Goal: Transaction & Acquisition: Purchase product/service

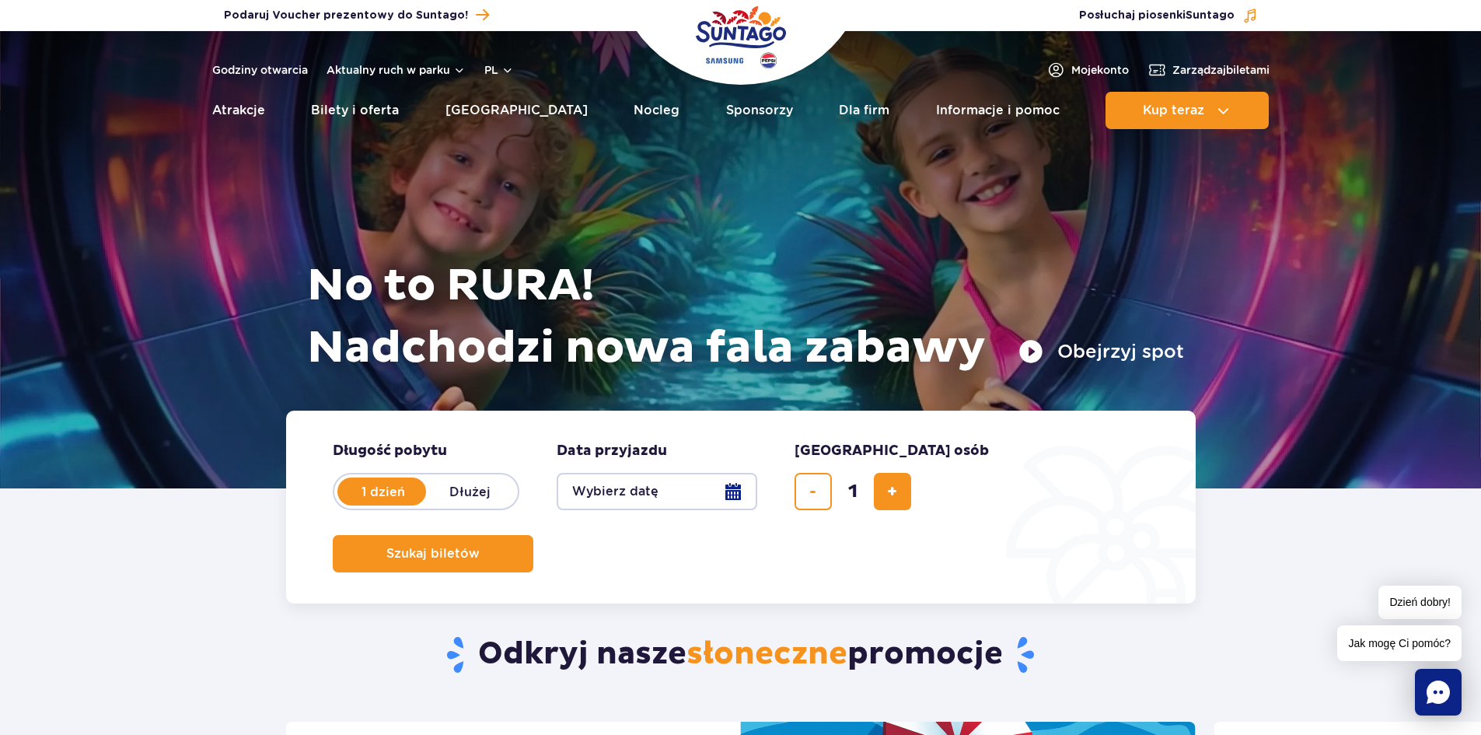
click at [734, 501] on button "Wybierz datę" at bounding box center [657, 491] width 201 height 37
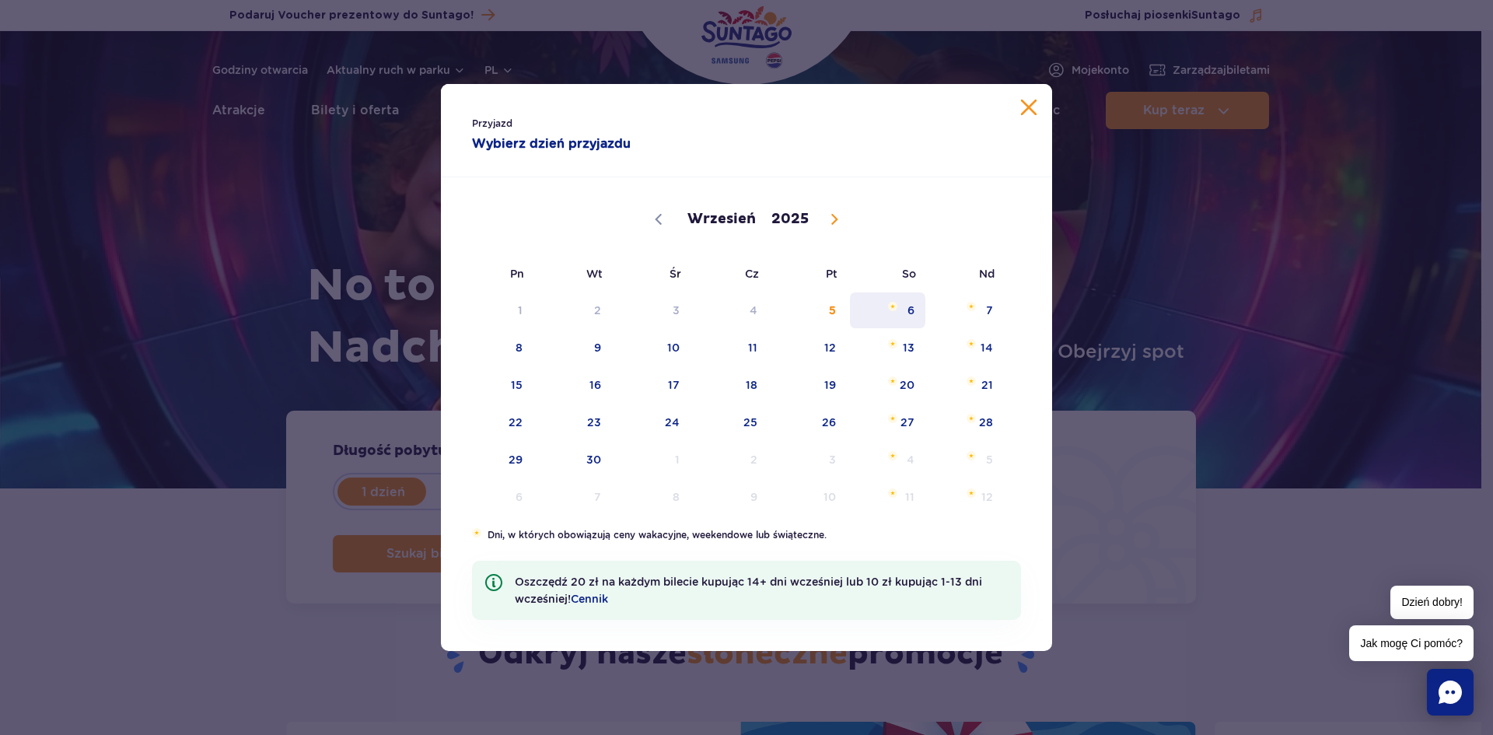
click at [913, 314] on span "6" at bounding box center [887, 310] width 79 height 36
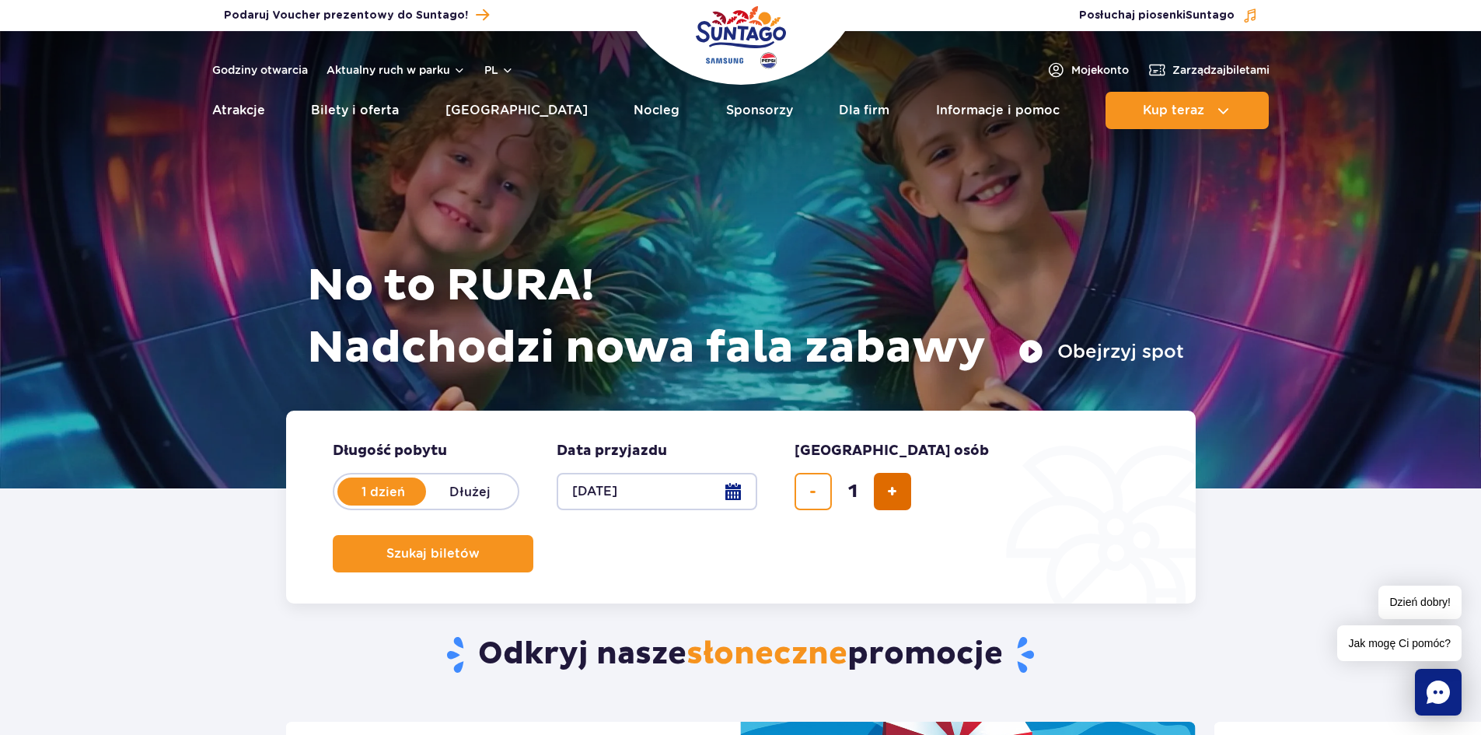
click at [889, 491] on span "dodaj bilet" at bounding box center [892, 491] width 10 height 0
type input "3"
click at [473, 547] on span "Szukaj biletów" at bounding box center [426, 554] width 93 height 14
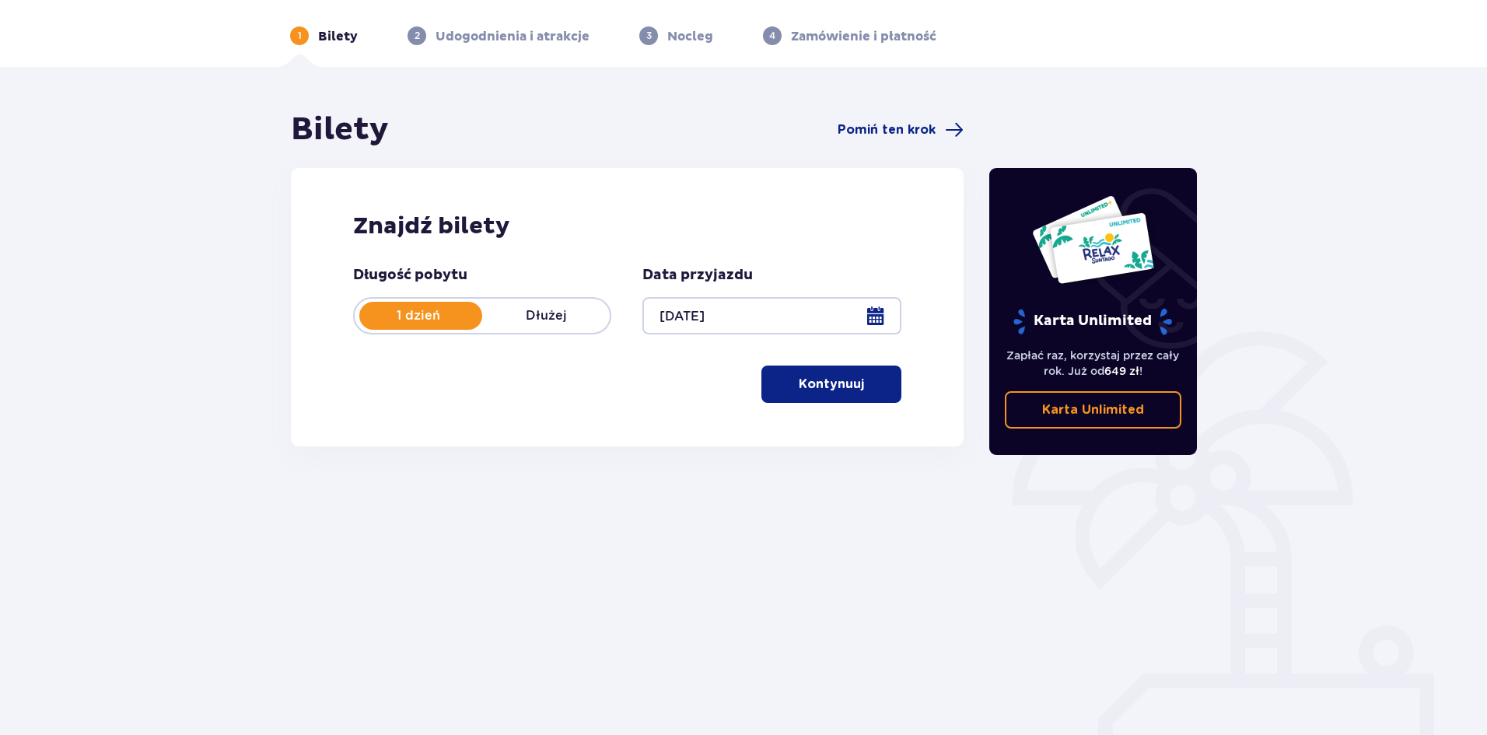
scroll to position [58, 0]
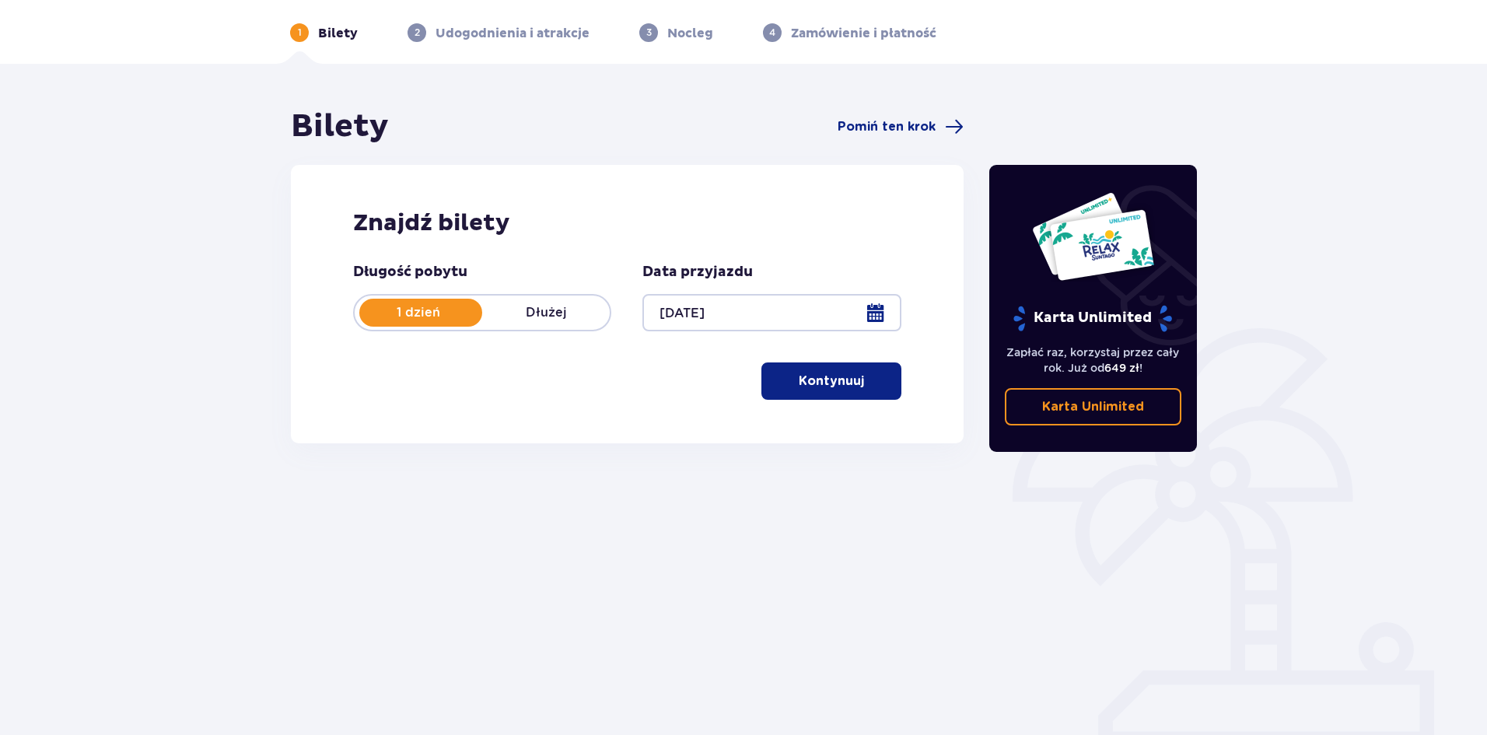
click at [824, 374] on p "Kontynuuj" at bounding box center [830, 380] width 65 height 17
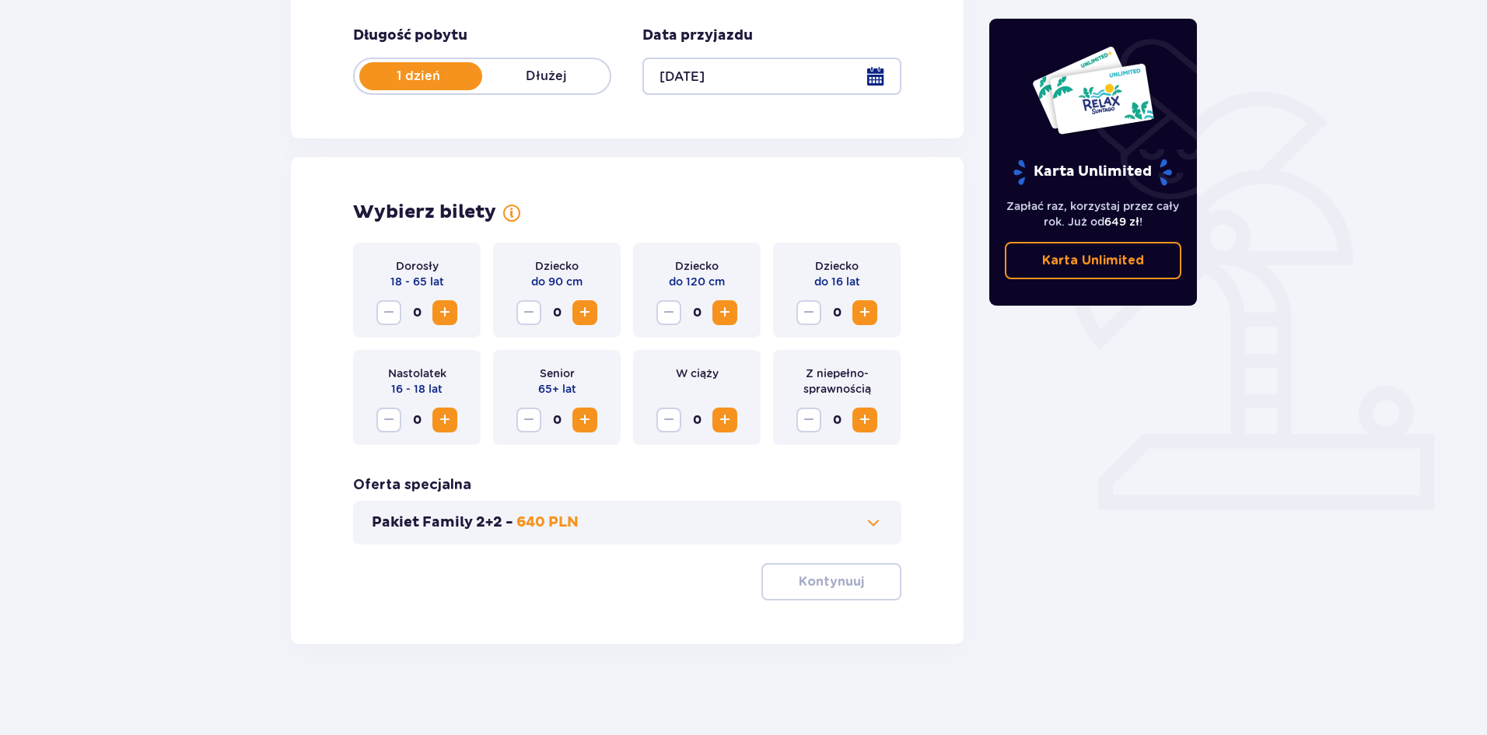
scroll to position [296, 0]
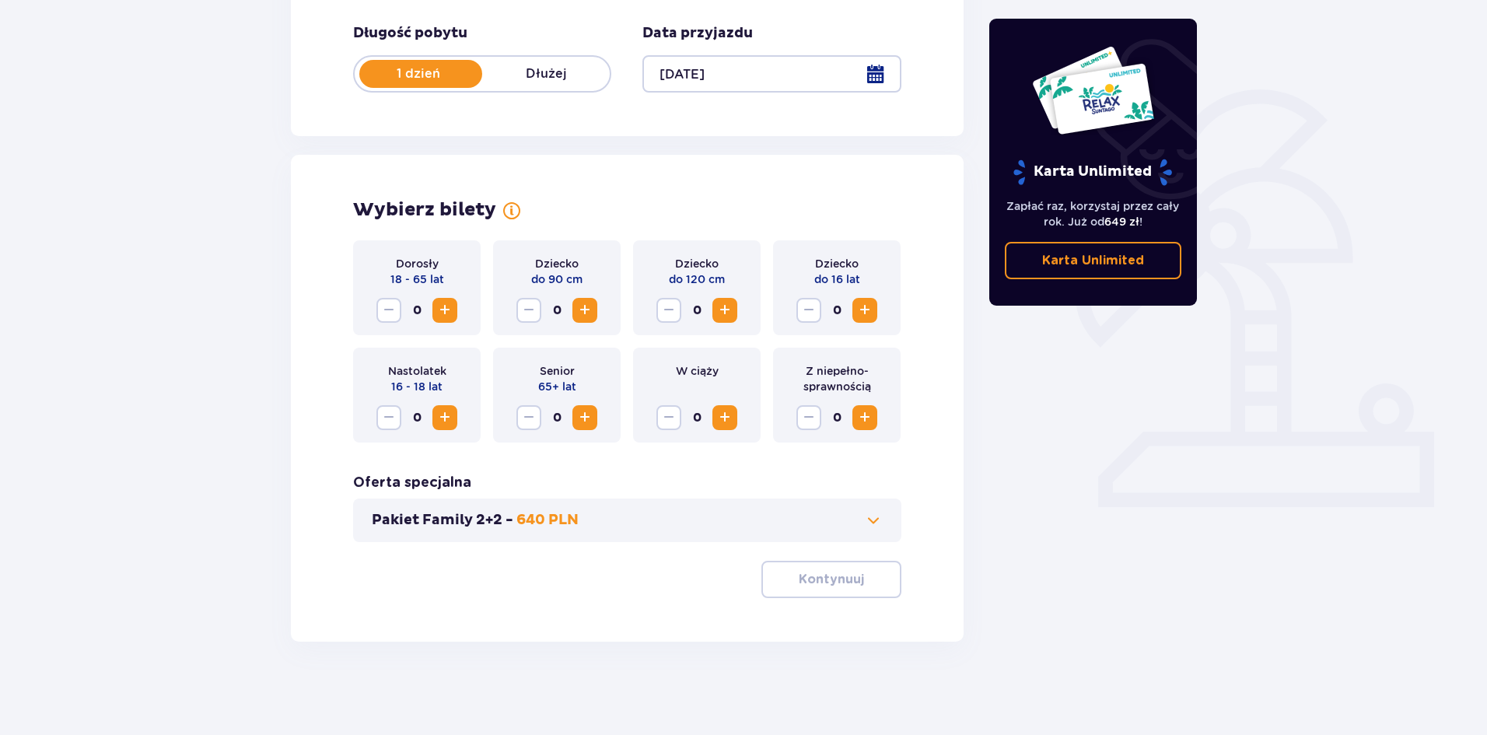
click at [445, 313] on span "Increase" at bounding box center [444, 310] width 19 height 19
click at [872, 306] on span "Increase" at bounding box center [864, 310] width 19 height 19
click at [447, 309] on span "Increase" at bounding box center [444, 310] width 19 height 19
click at [821, 584] on p "Kontynuuj" at bounding box center [830, 579] width 65 height 17
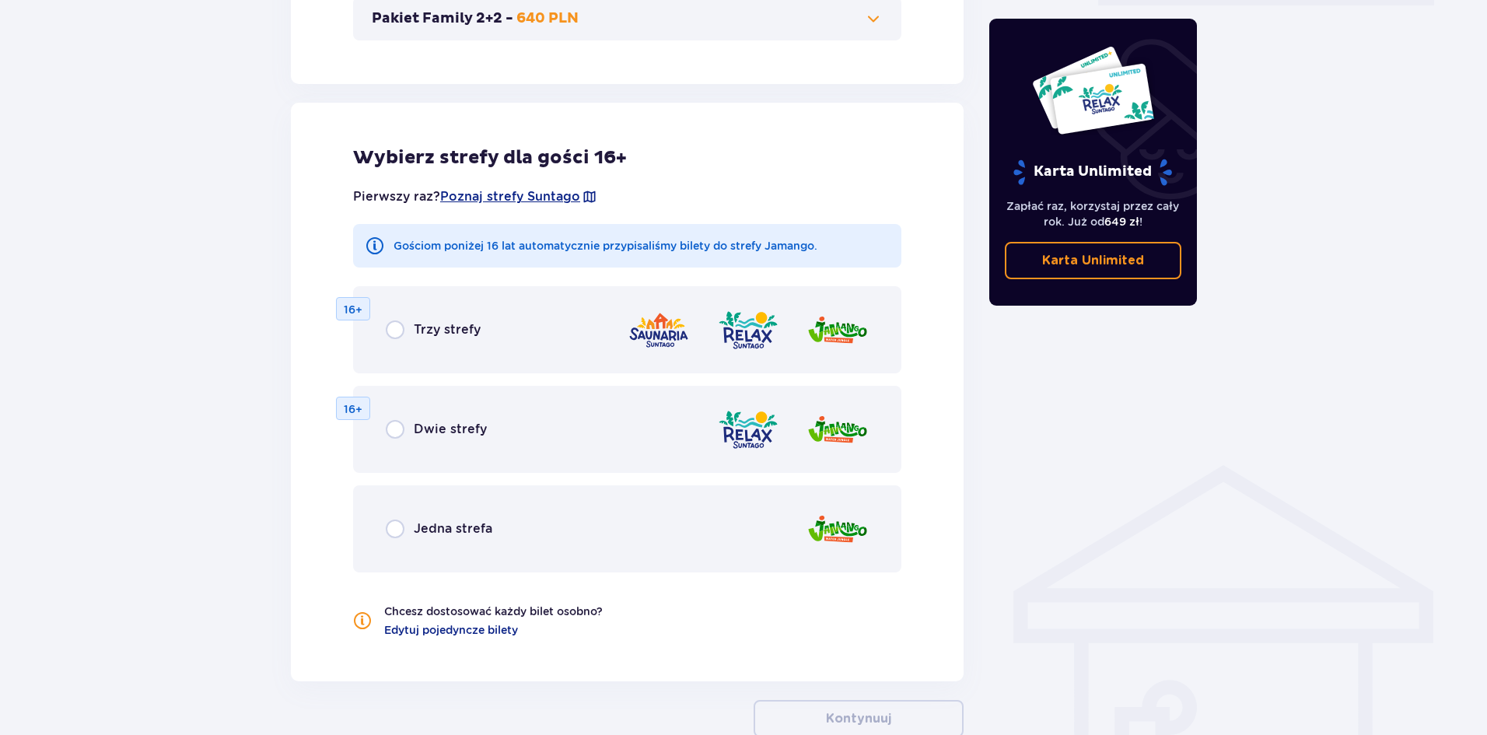
scroll to position [893, 0]
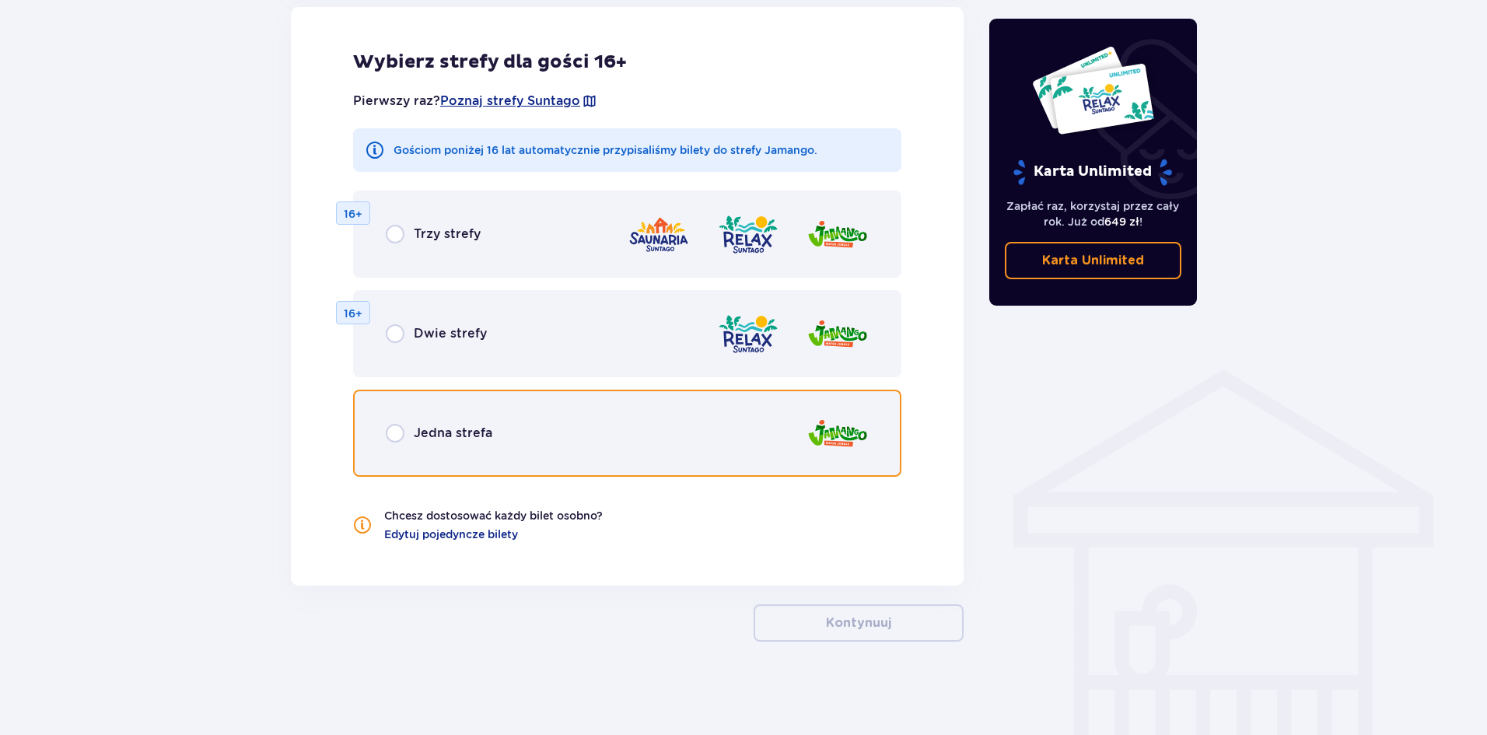
click at [390, 436] on input "radio" at bounding box center [395, 433] width 19 height 19
radio input "true"
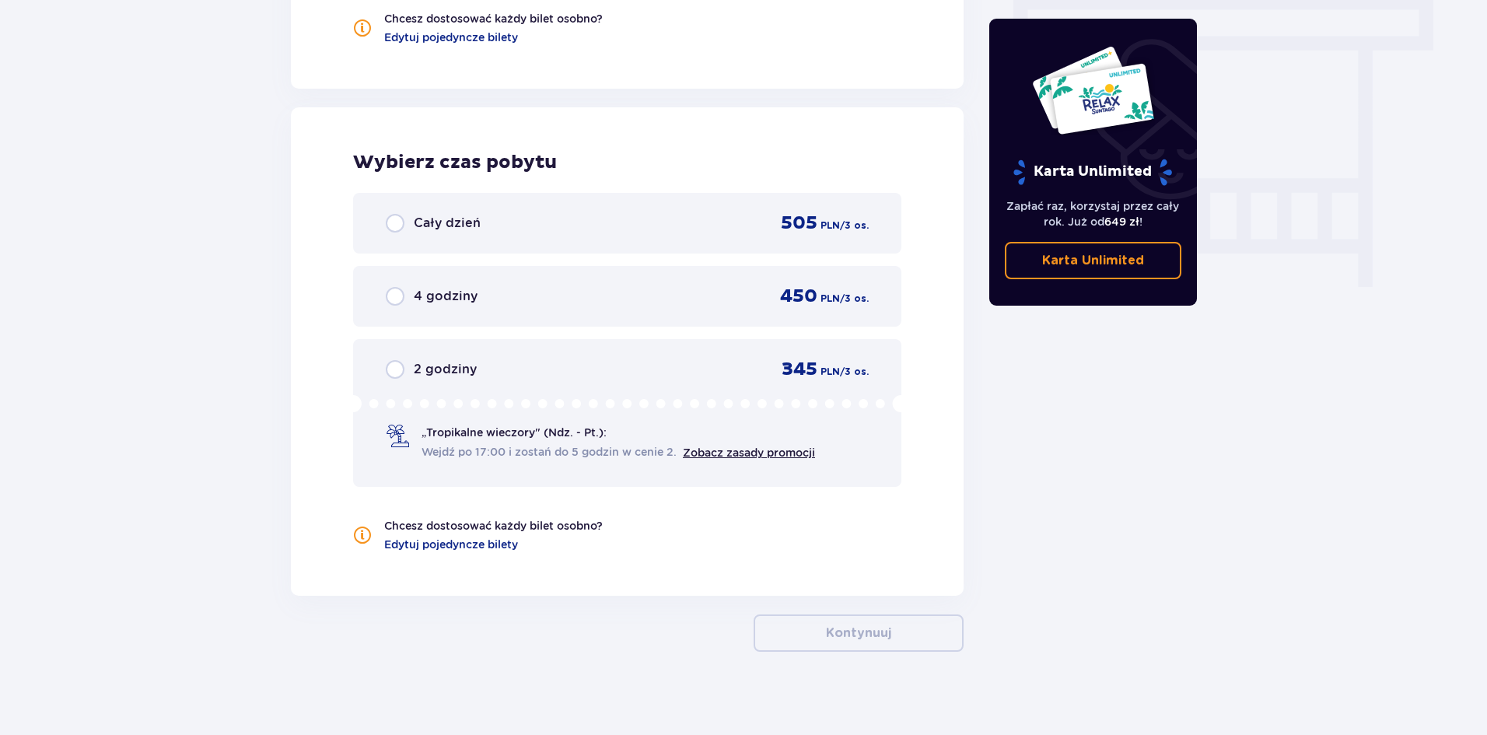
scroll to position [1400, 0]
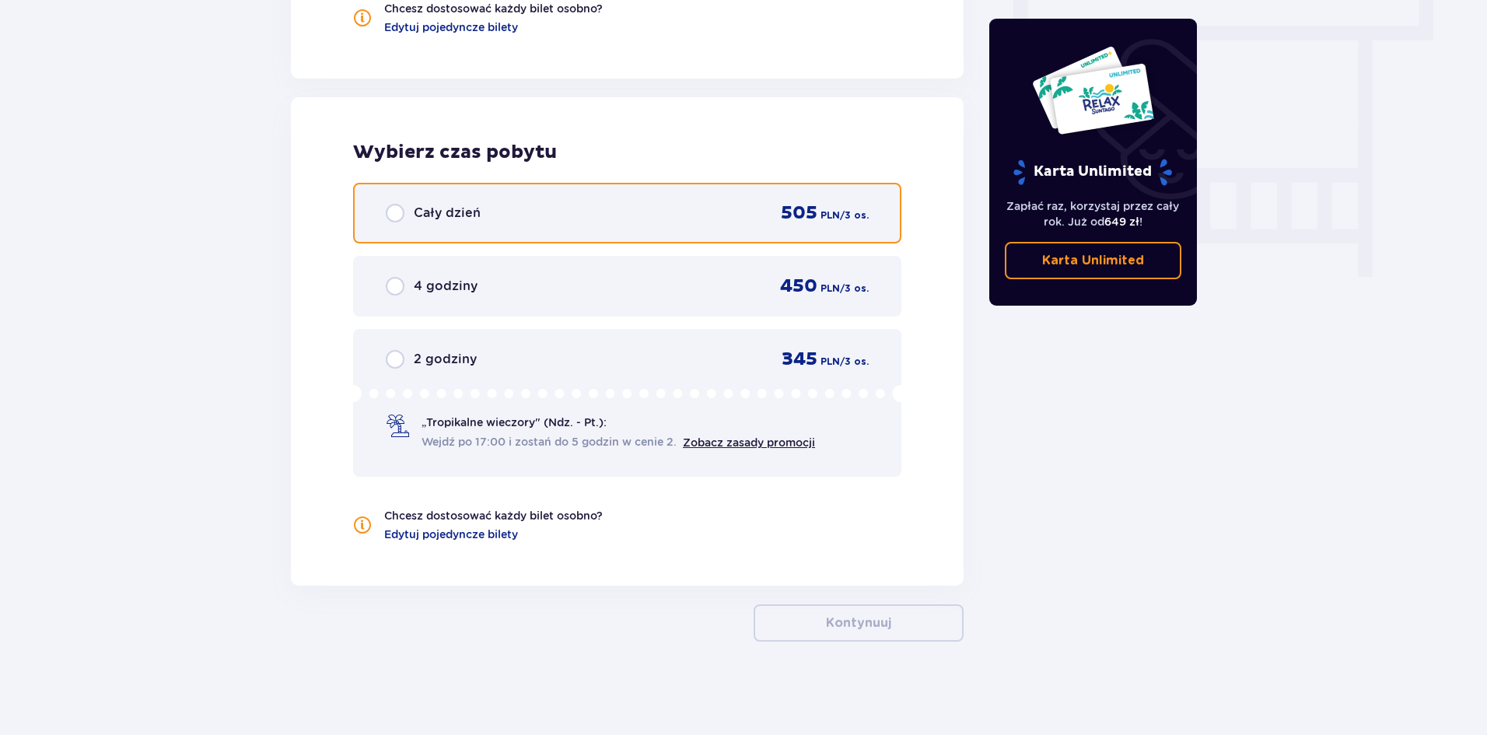
click at [393, 214] on input "radio" at bounding box center [395, 213] width 19 height 19
radio input "true"
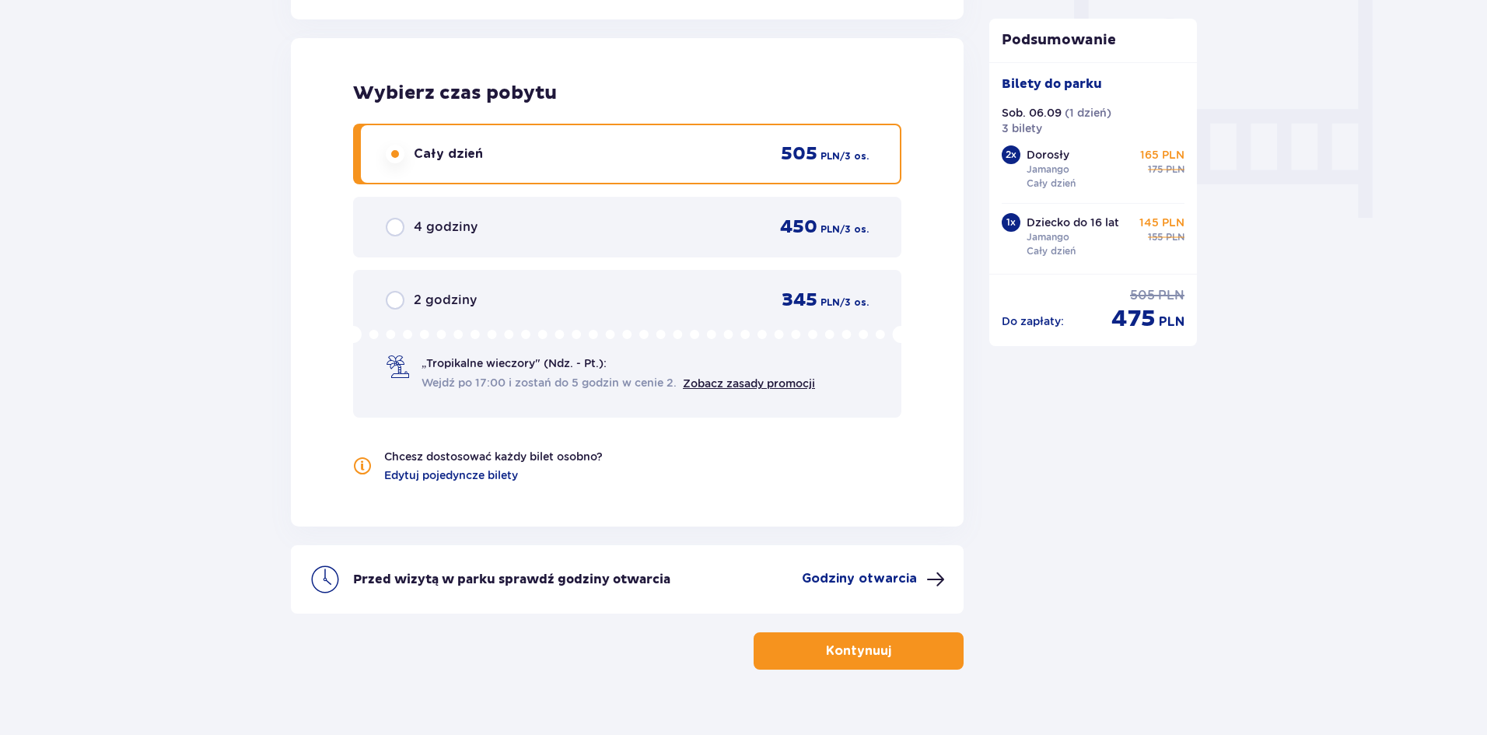
scroll to position [1487, 0]
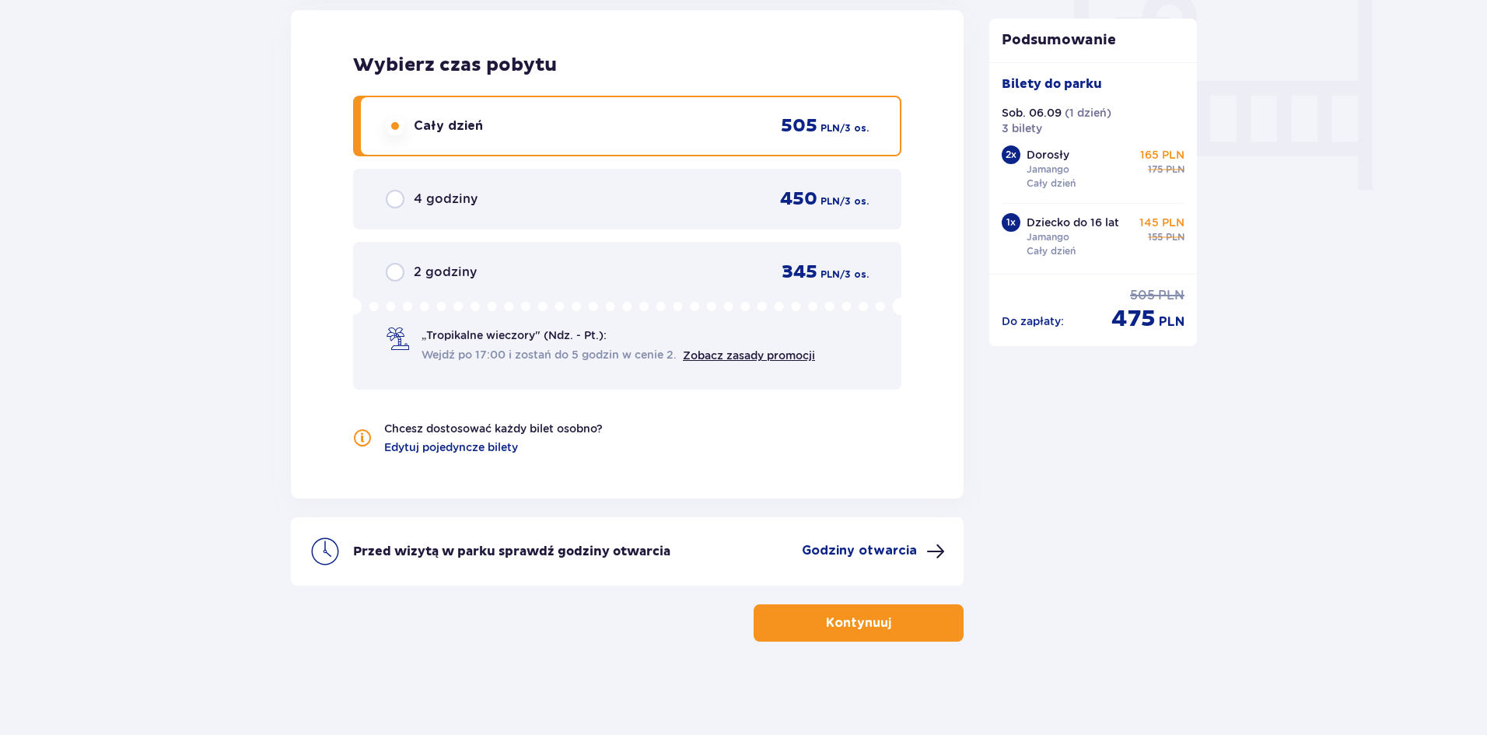
click at [857, 628] on p "Kontynuuj" at bounding box center [858, 622] width 65 height 17
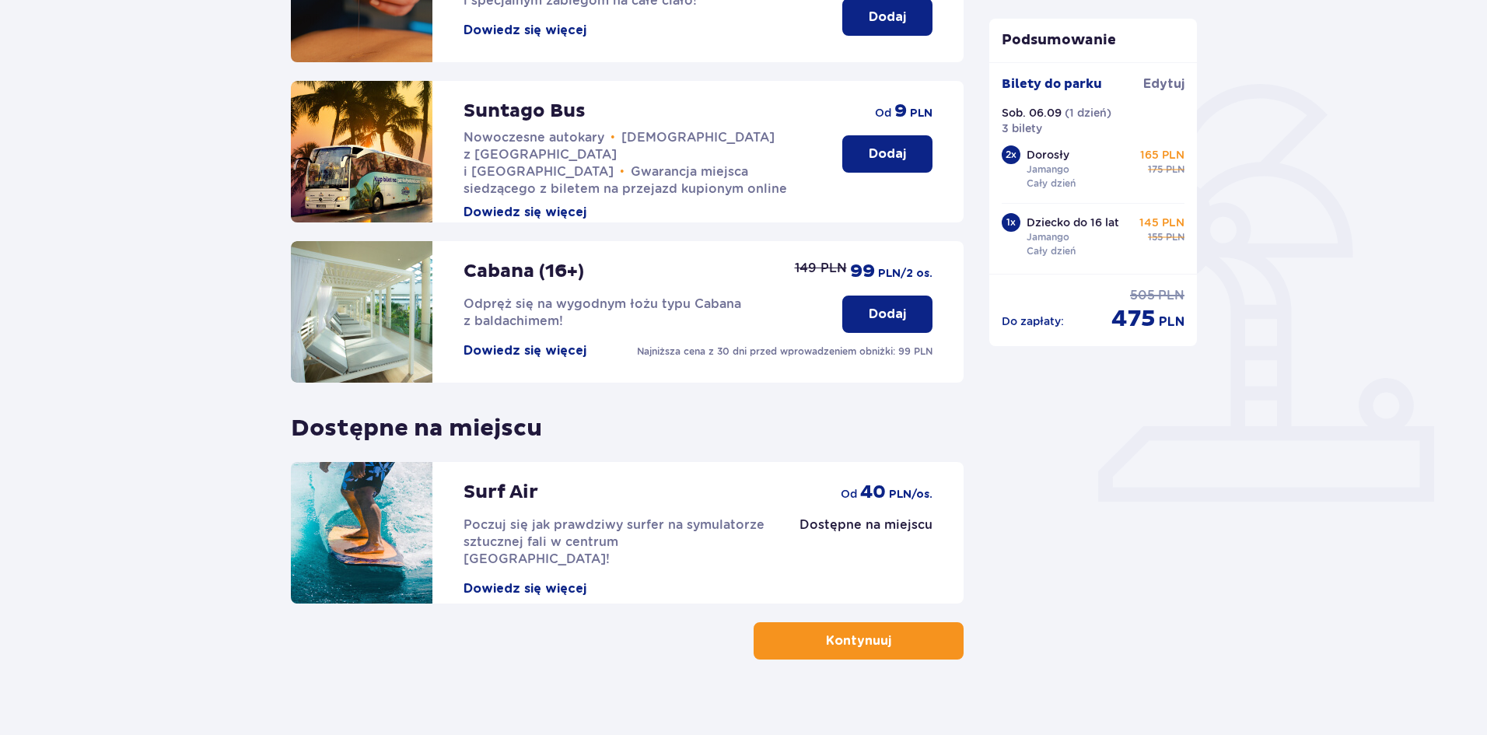
scroll to position [320, 0]
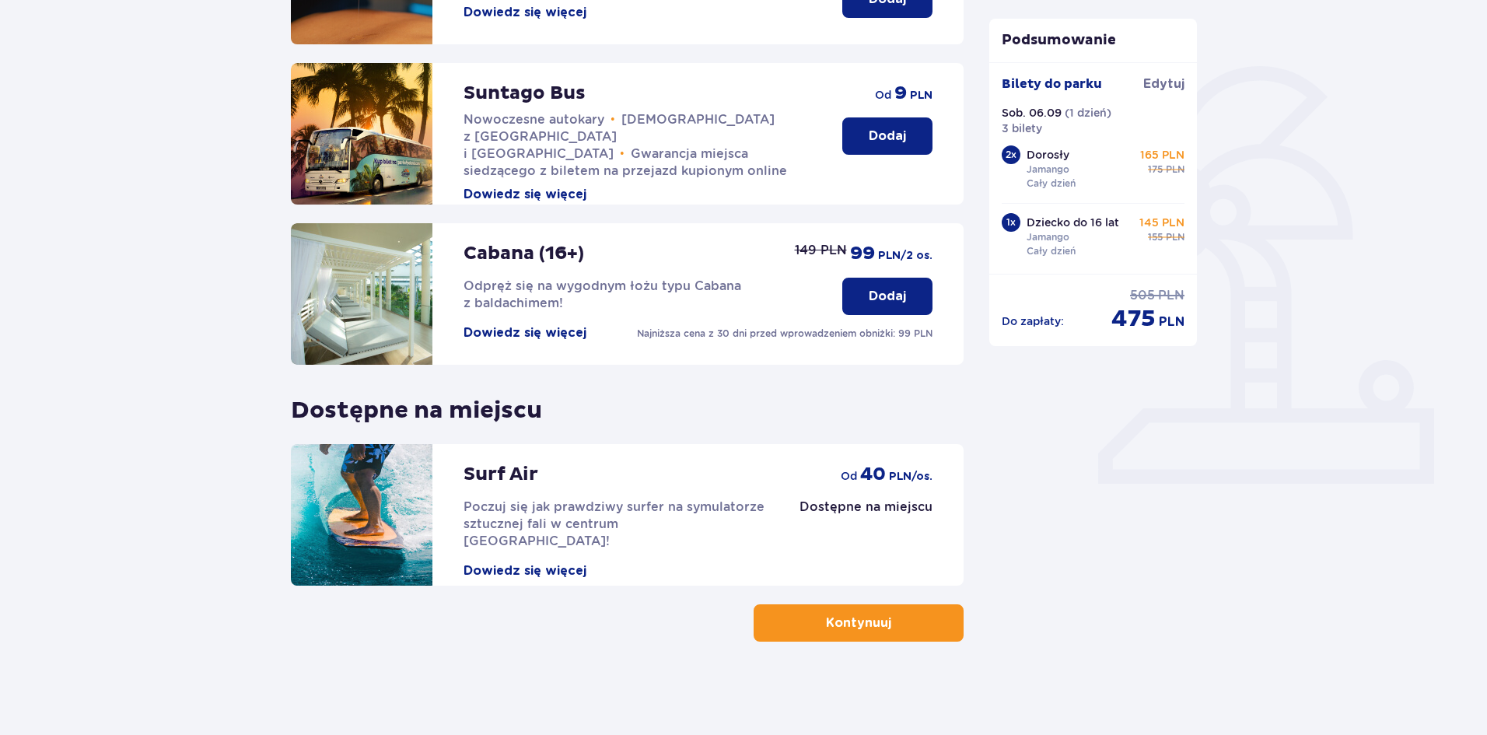
click at [866, 624] on p "Kontynuuj" at bounding box center [858, 622] width 65 height 17
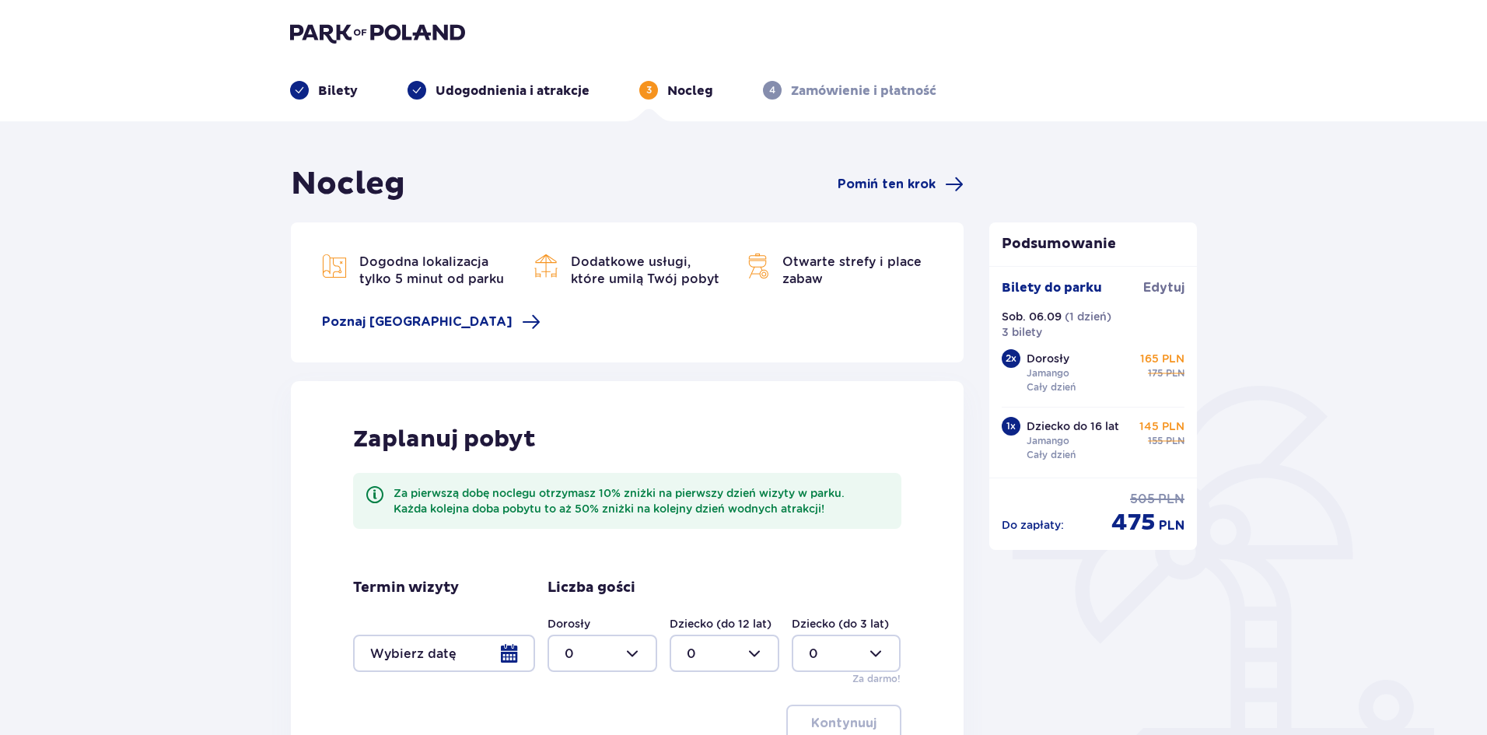
scroll to position [78, 0]
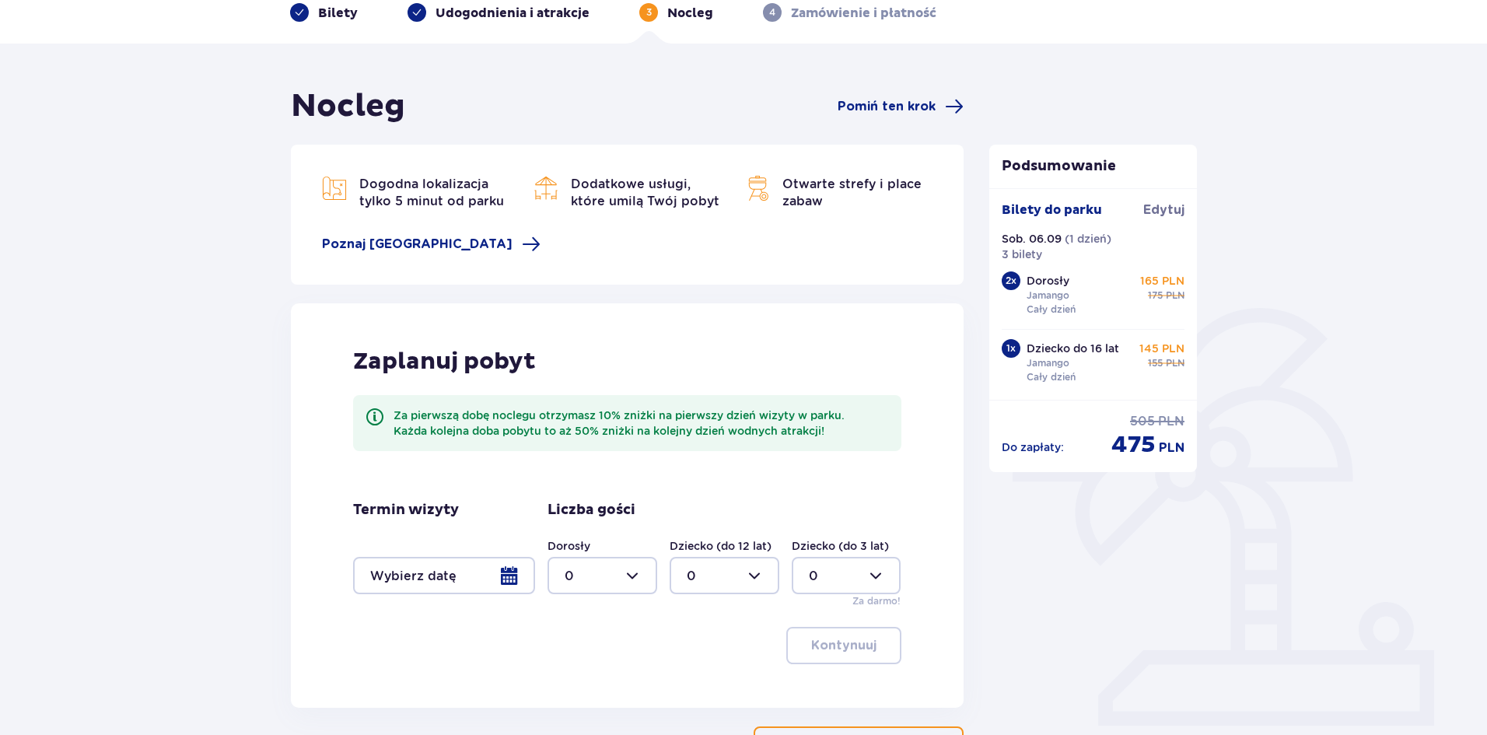
click at [1228, 608] on div "Nocleg Pomiń ten krok Dogodna lokalizacja tylko 5 minut od parku Dodatkowe usłu…" at bounding box center [743, 450] width 1487 height 813
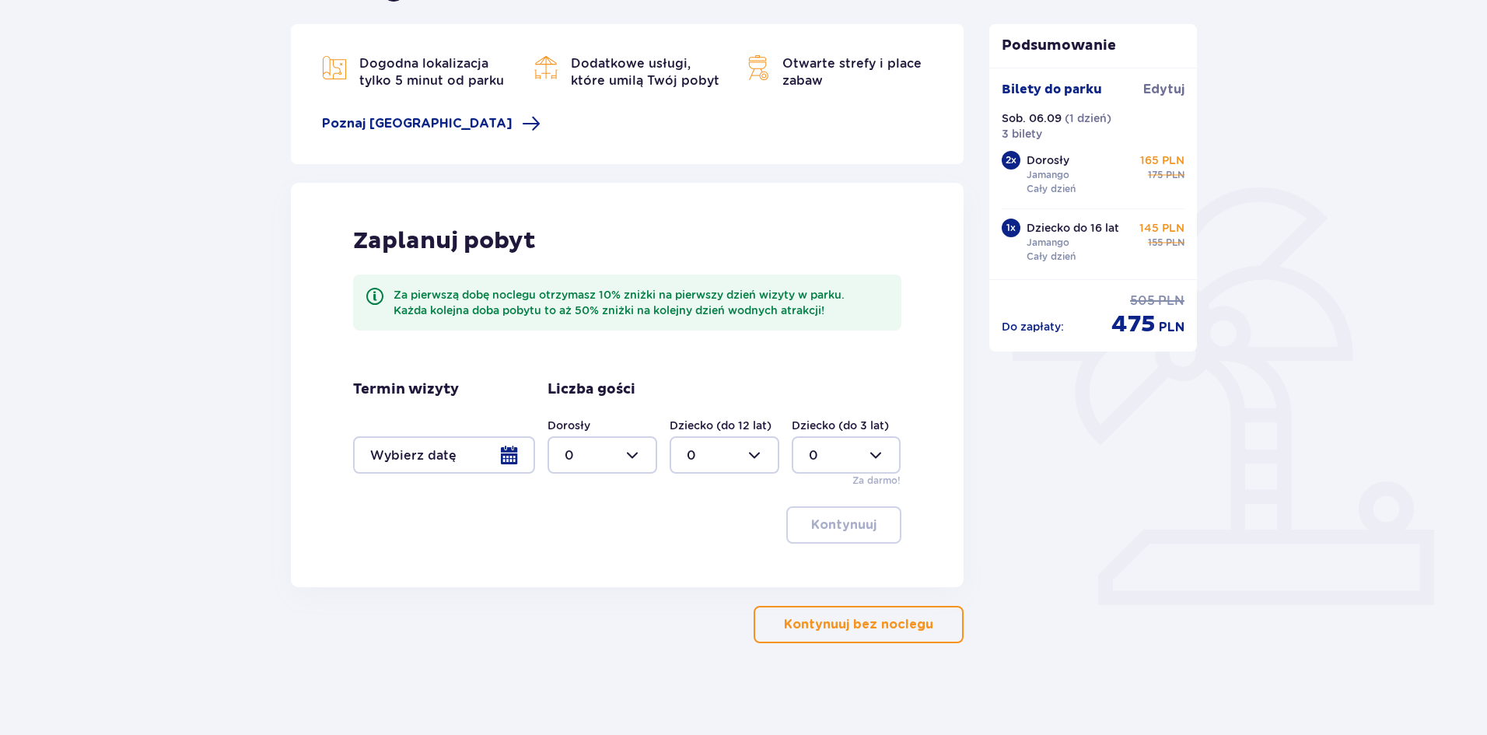
scroll to position [200, 0]
click at [861, 628] on p "Kontynuuj bez noclegu" at bounding box center [858, 622] width 149 height 17
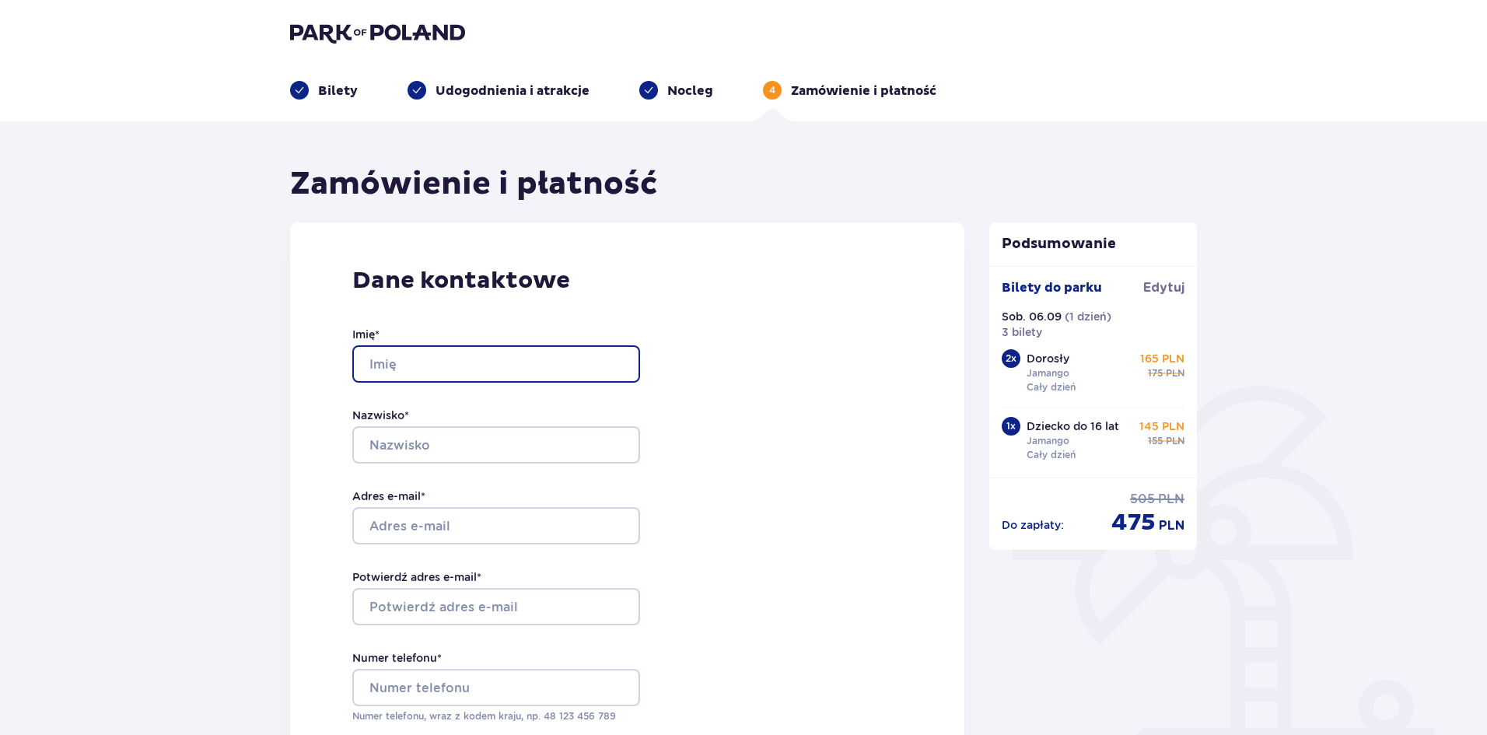
click at [550, 365] on input "Imię *" at bounding box center [496, 363] width 288 height 37
type input "Sylwia"
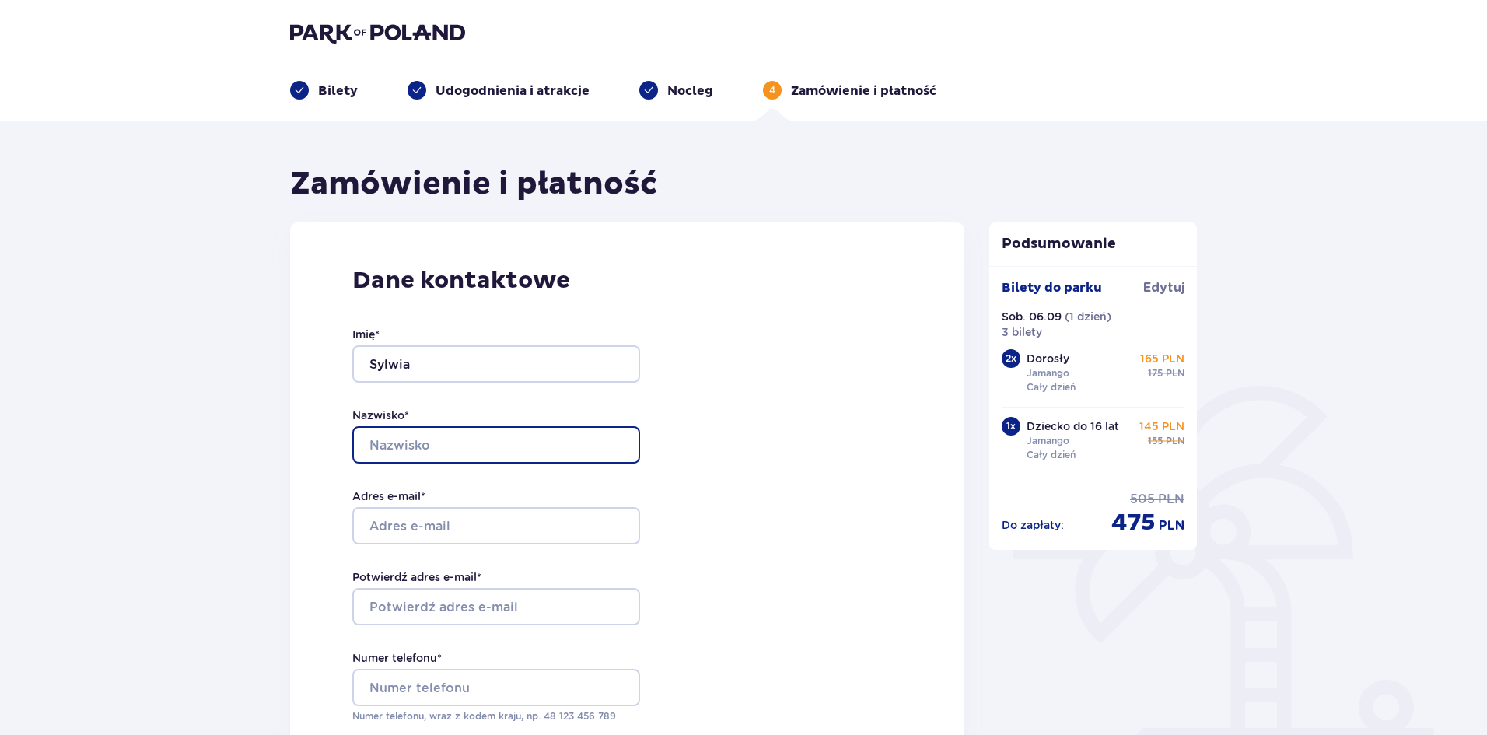
type input "Szczurek"
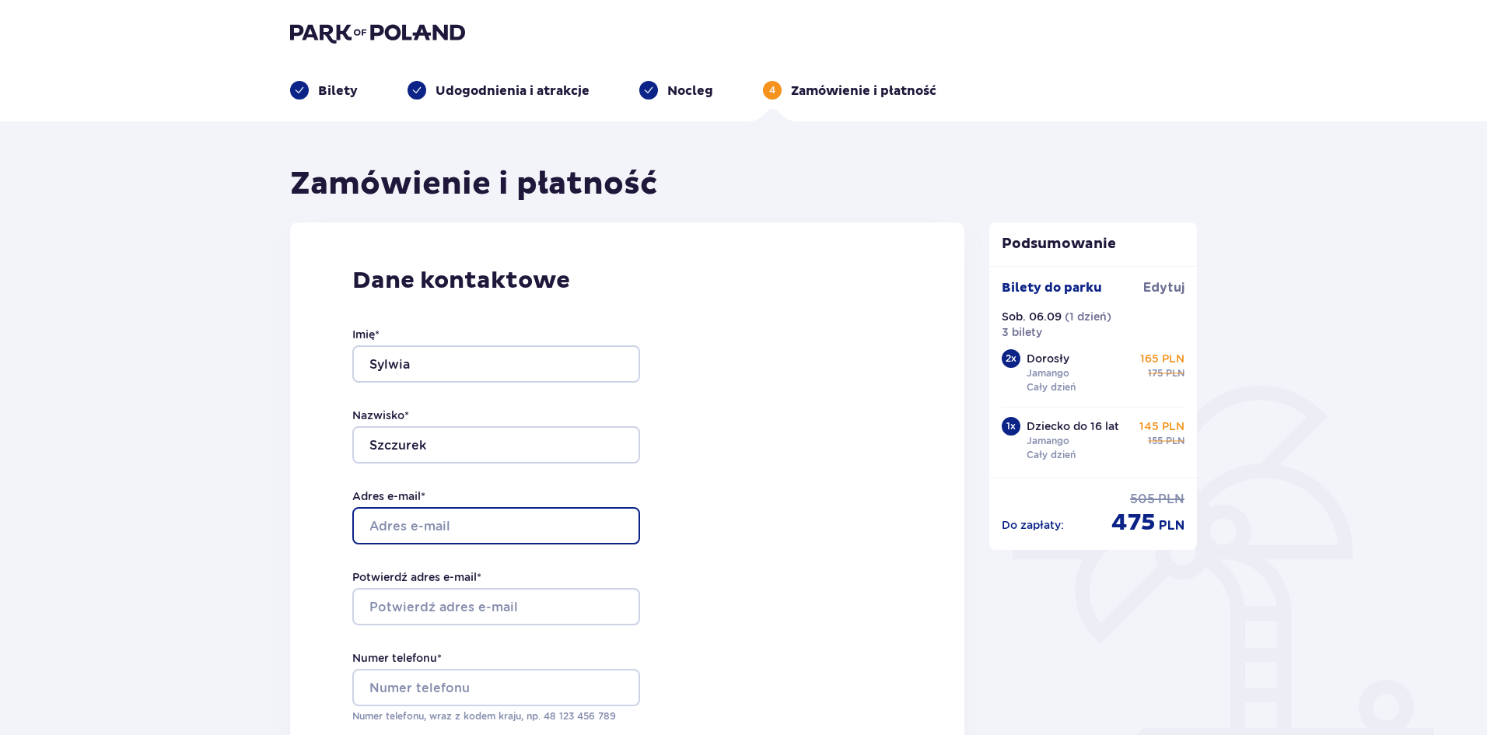
type input "[PERSON_NAME][EMAIL_ADDRESS][DOMAIN_NAME]"
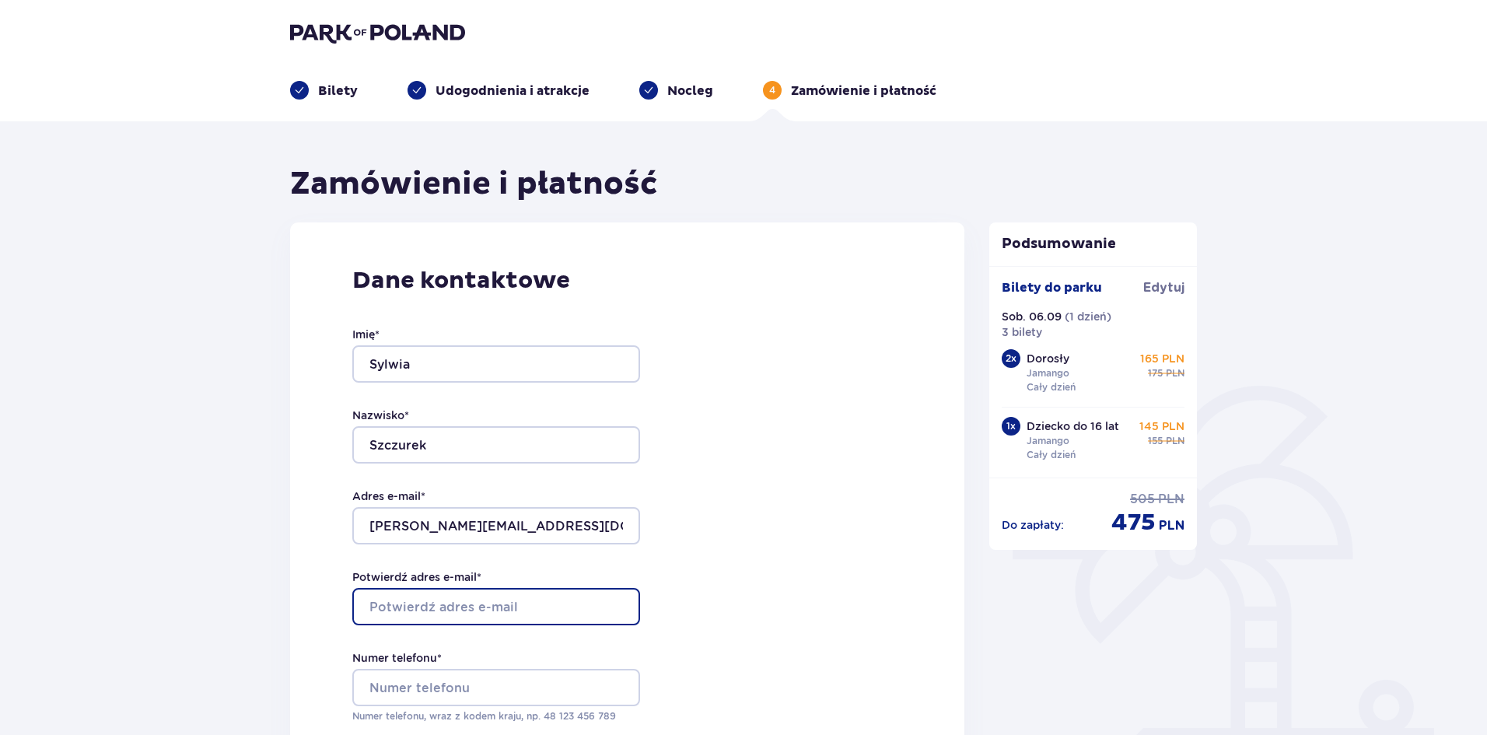
type input "[PERSON_NAME][EMAIL_ADDRESS][DOMAIN_NAME]"
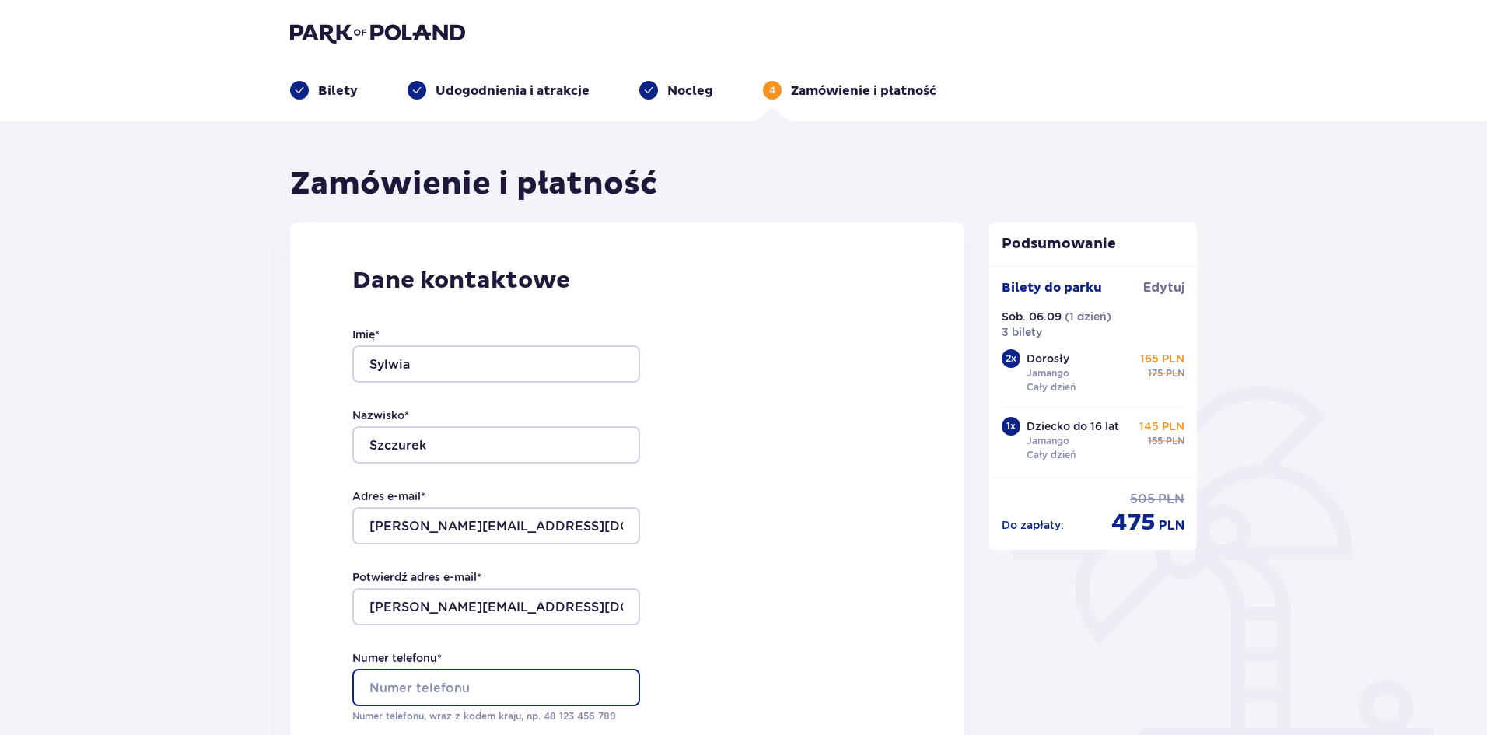
type input "608739892"
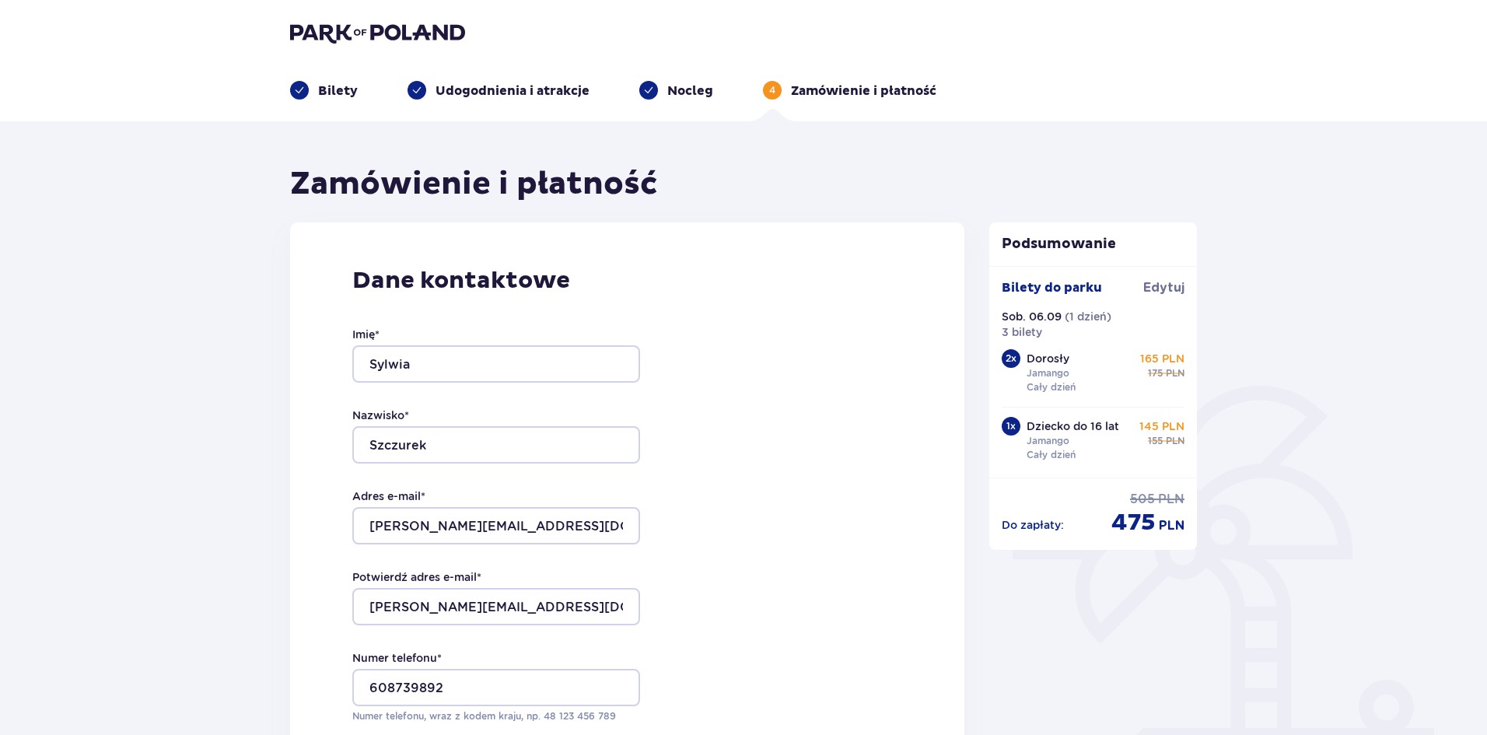
click at [845, 472] on div "Dane kontaktowe Imię * Sylwia Nazwisko * Szczurek Adres e-mail * s.szczurek@mon…" at bounding box center [627, 548] width 674 height 653
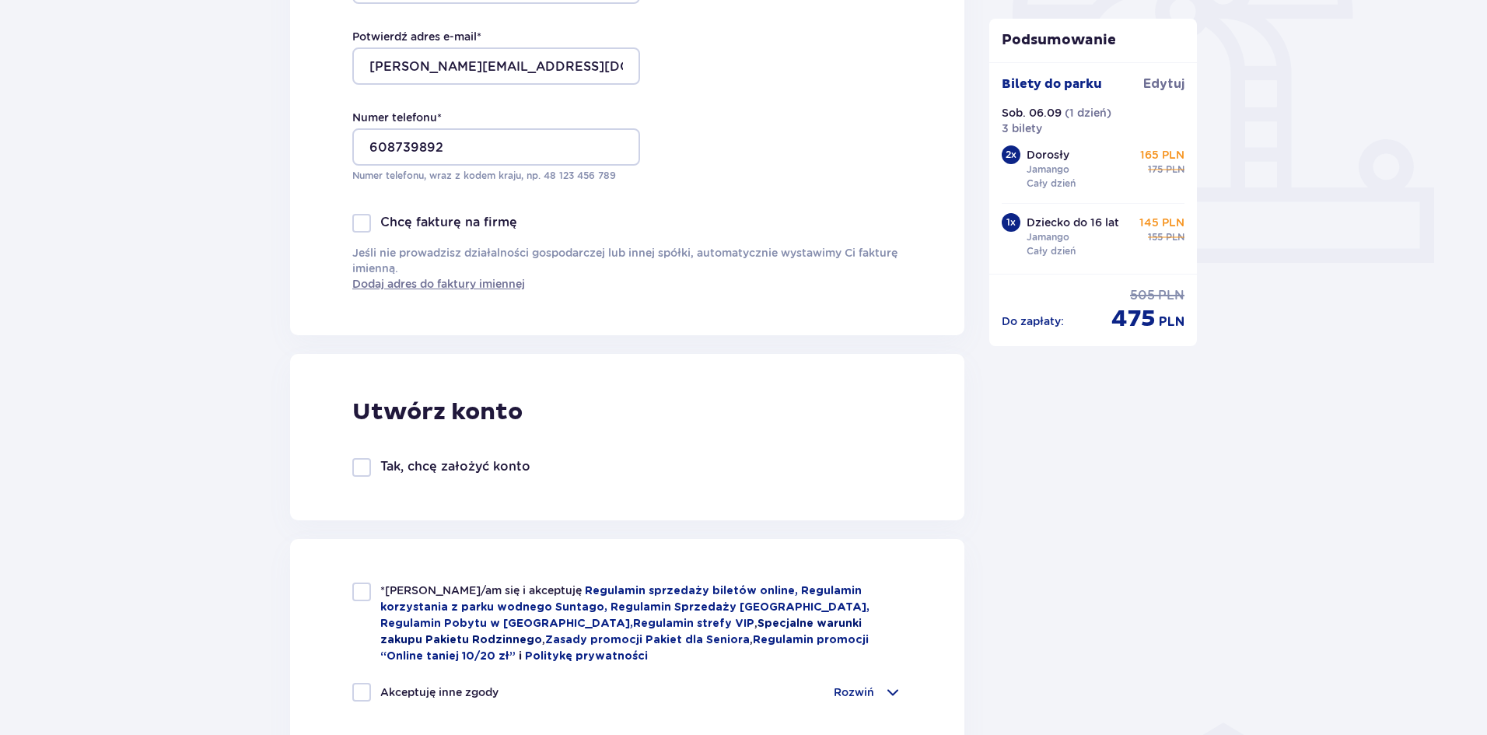
scroll to position [622, 0]
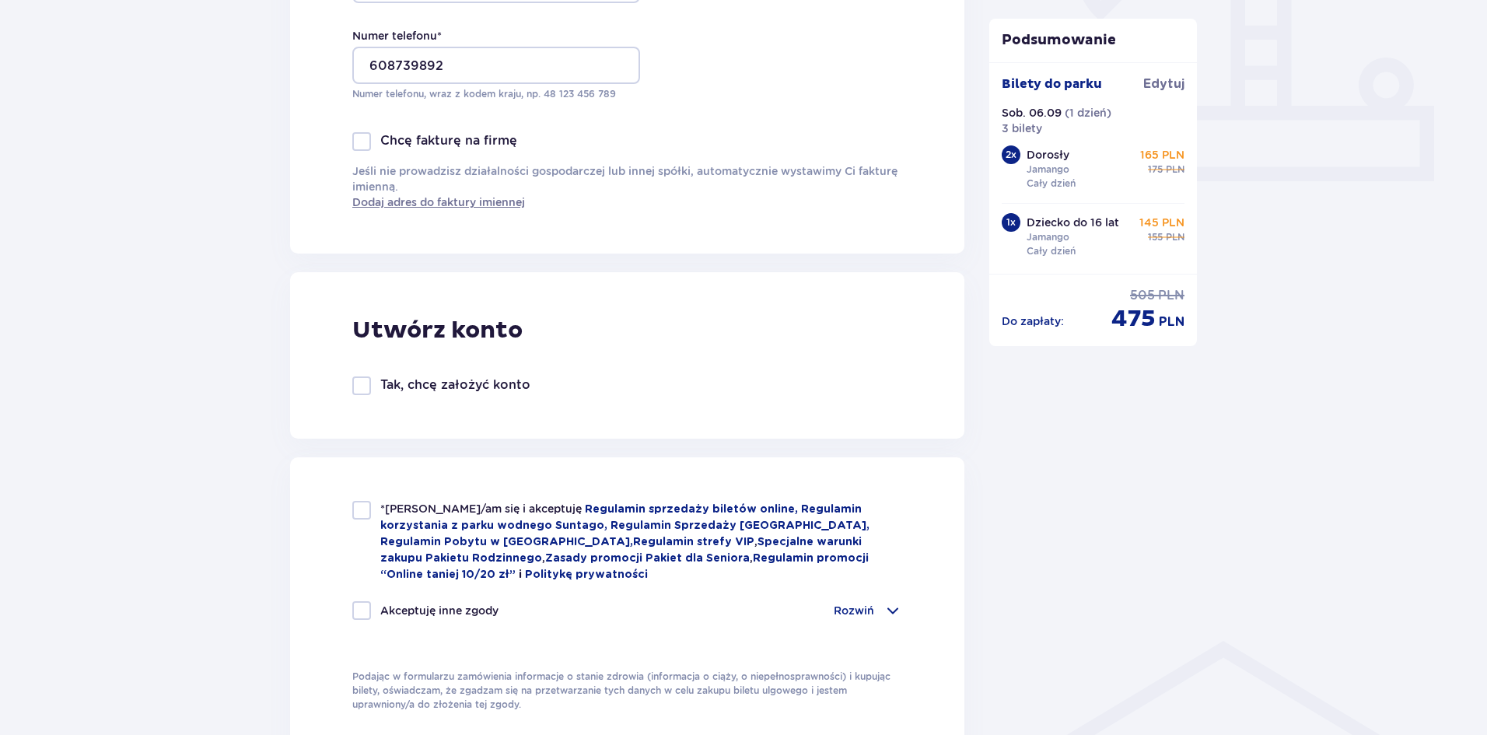
click at [350, 387] on div "Utwórz konto Tak, chcę założyć konto" at bounding box center [627, 355] width 674 height 166
click at [358, 508] on div at bounding box center [361, 510] width 19 height 19
checkbox input "true"
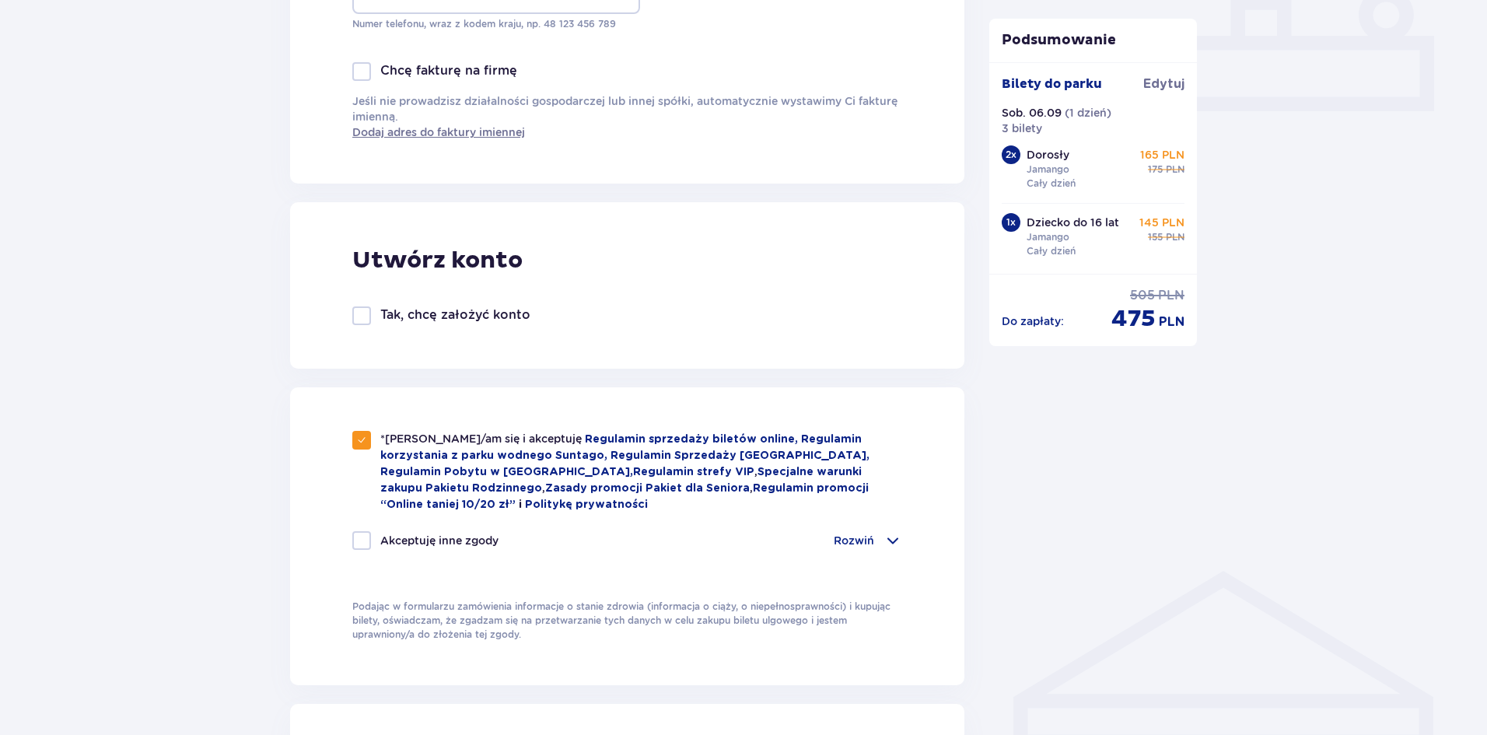
scroll to position [855, 0]
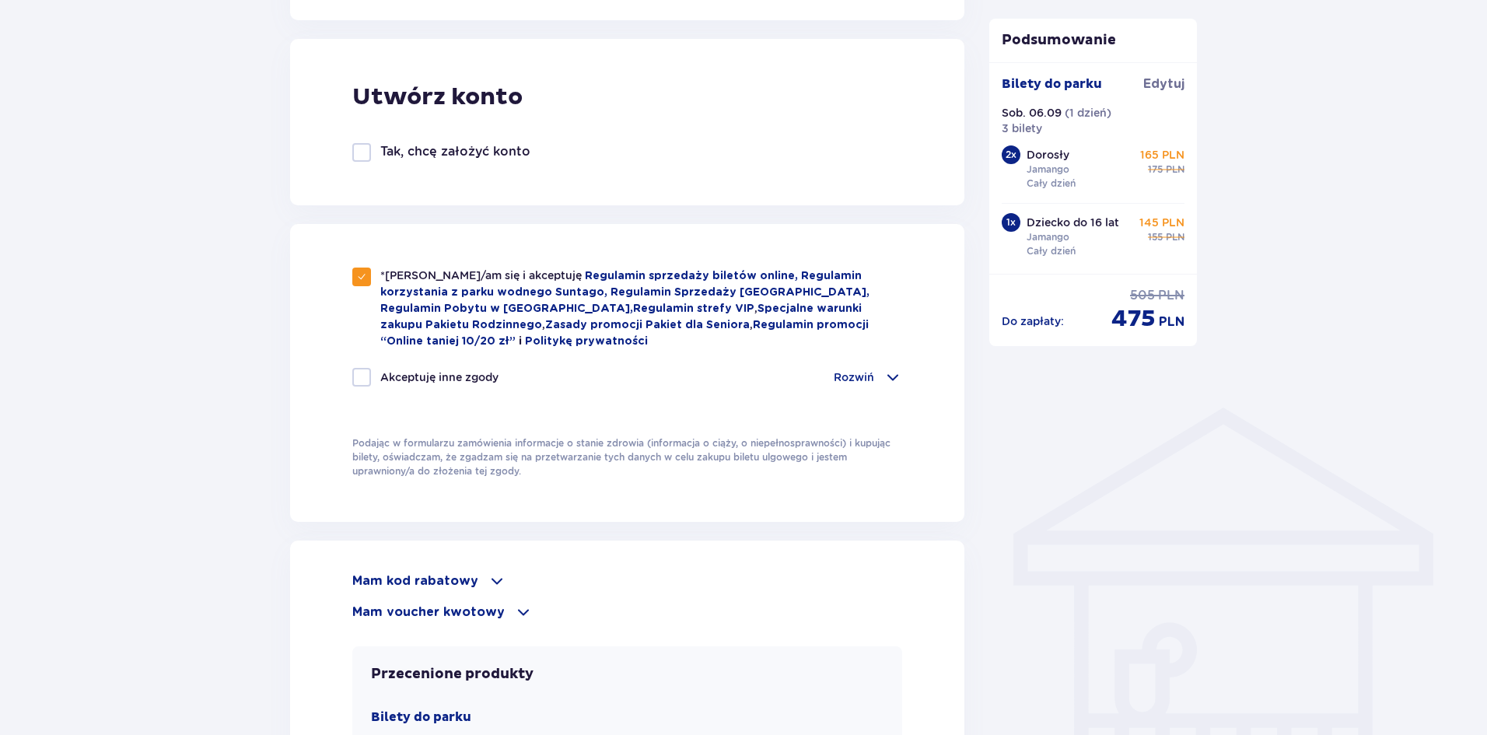
click at [362, 383] on div at bounding box center [361, 377] width 19 height 19
checkbox input "true"
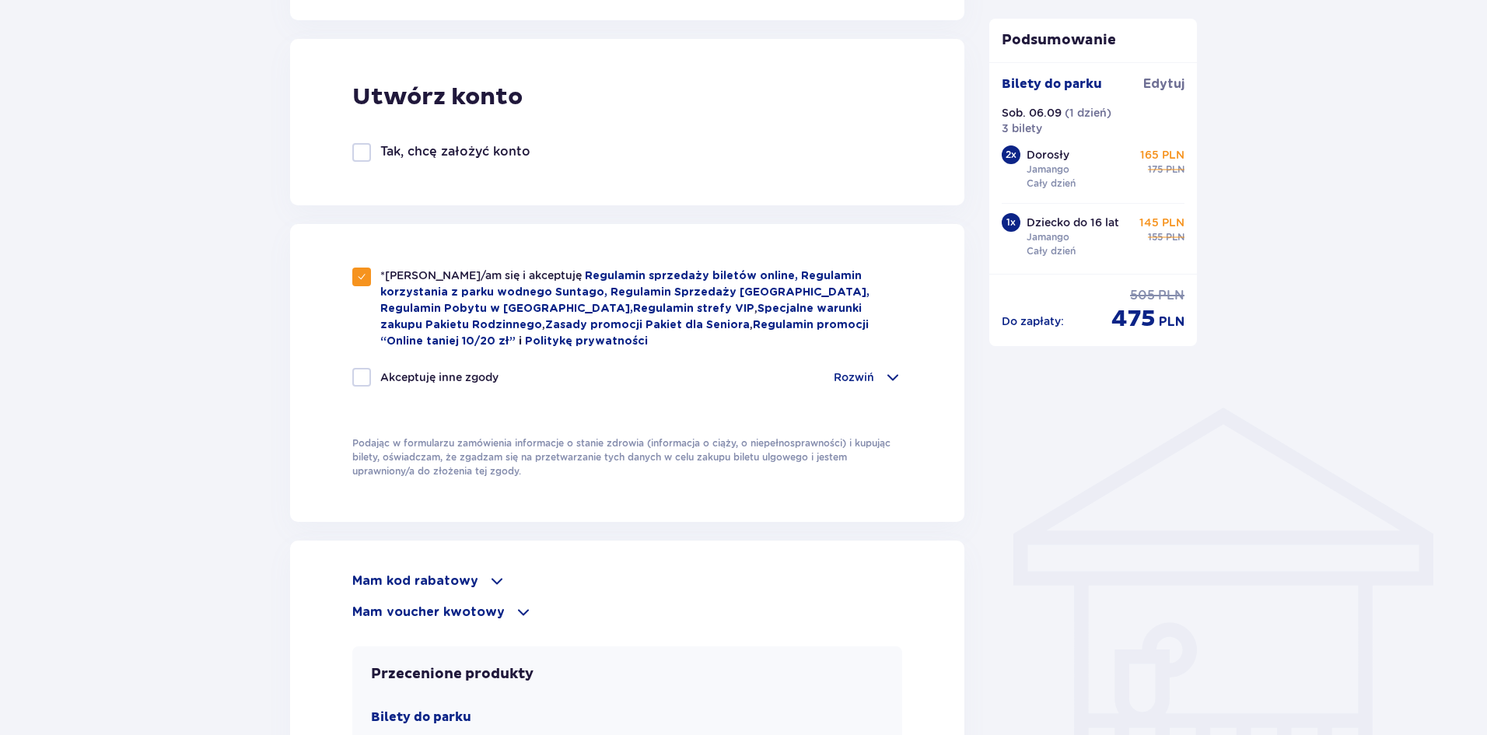
checkbox input "true"
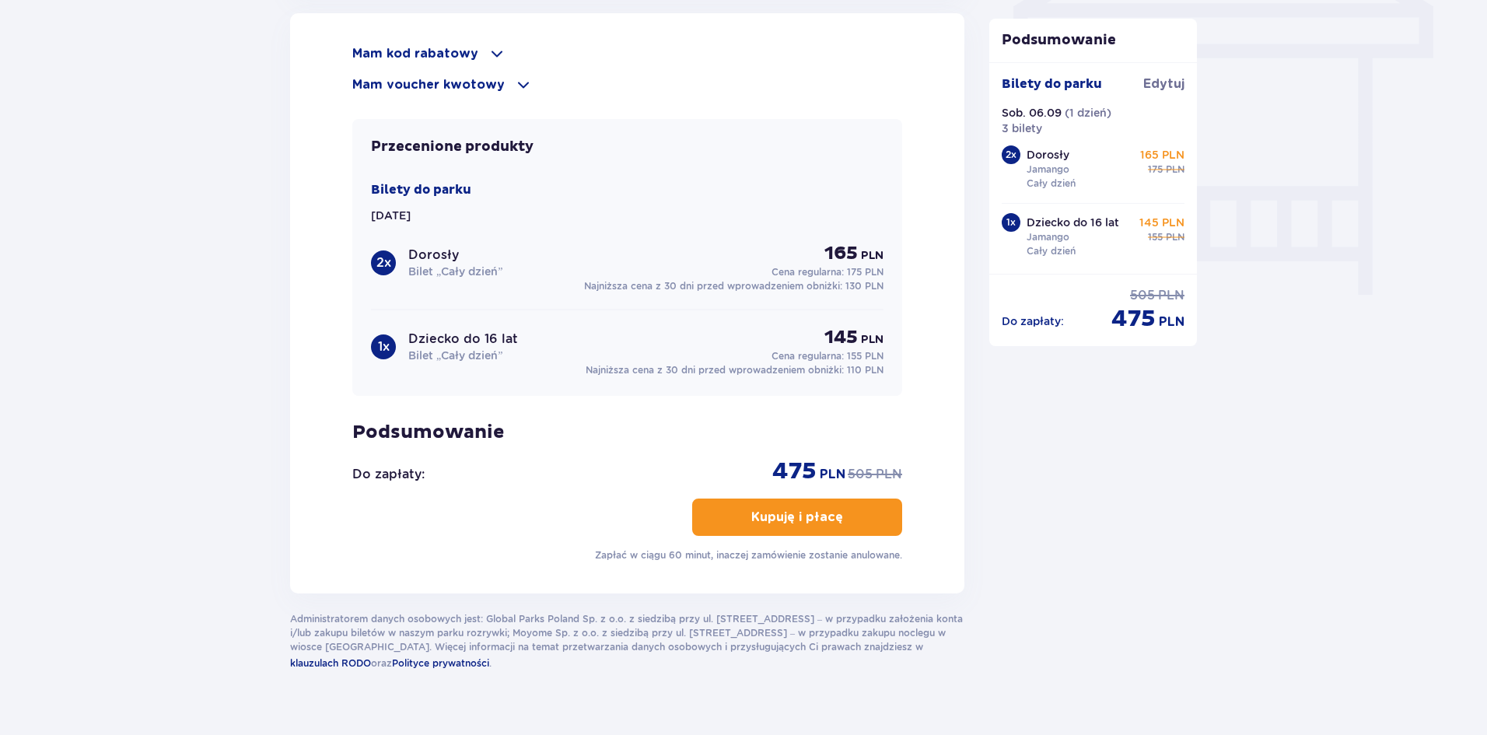
scroll to position [1399, 0]
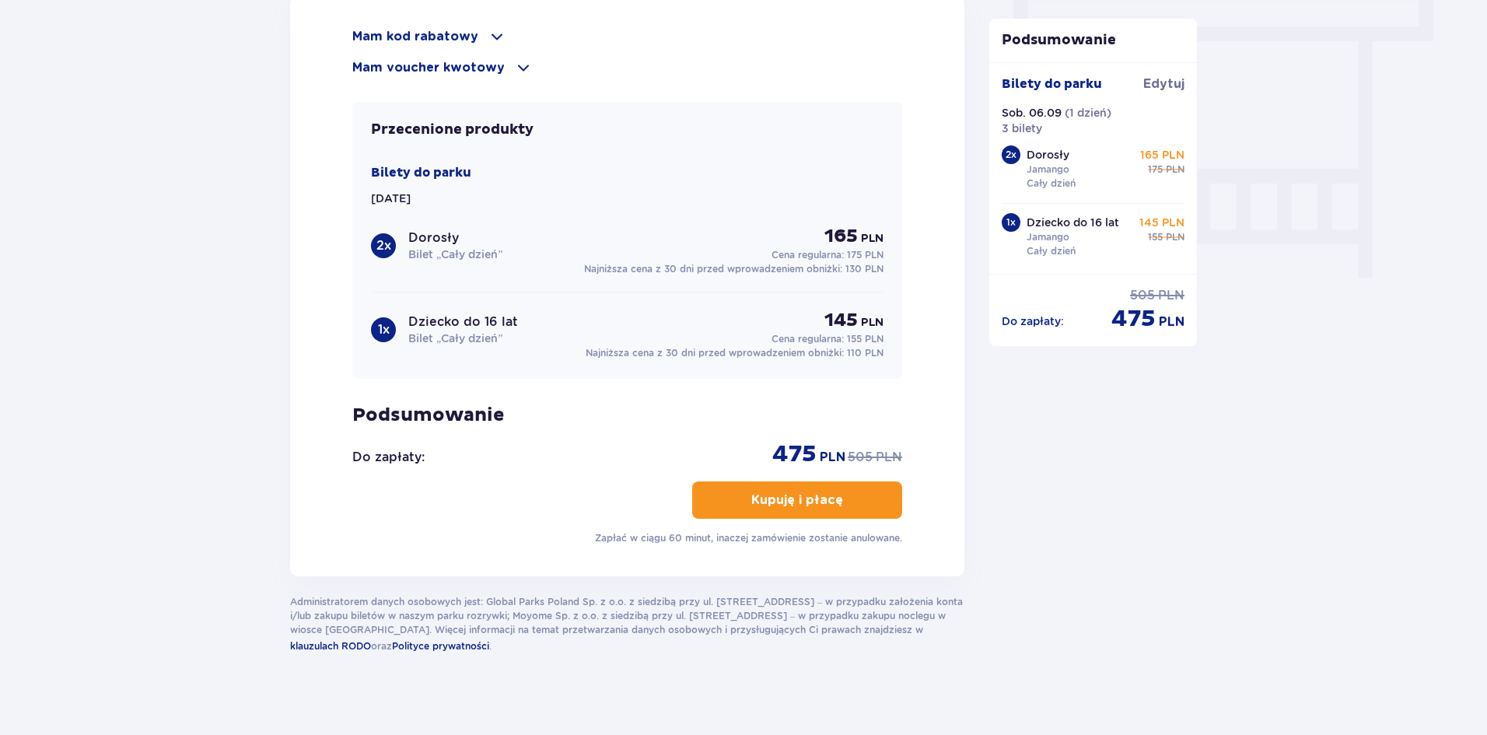
click at [799, 499] on p "Kupuję i płacę" at bounding box center [797, 499] width 92 height 17
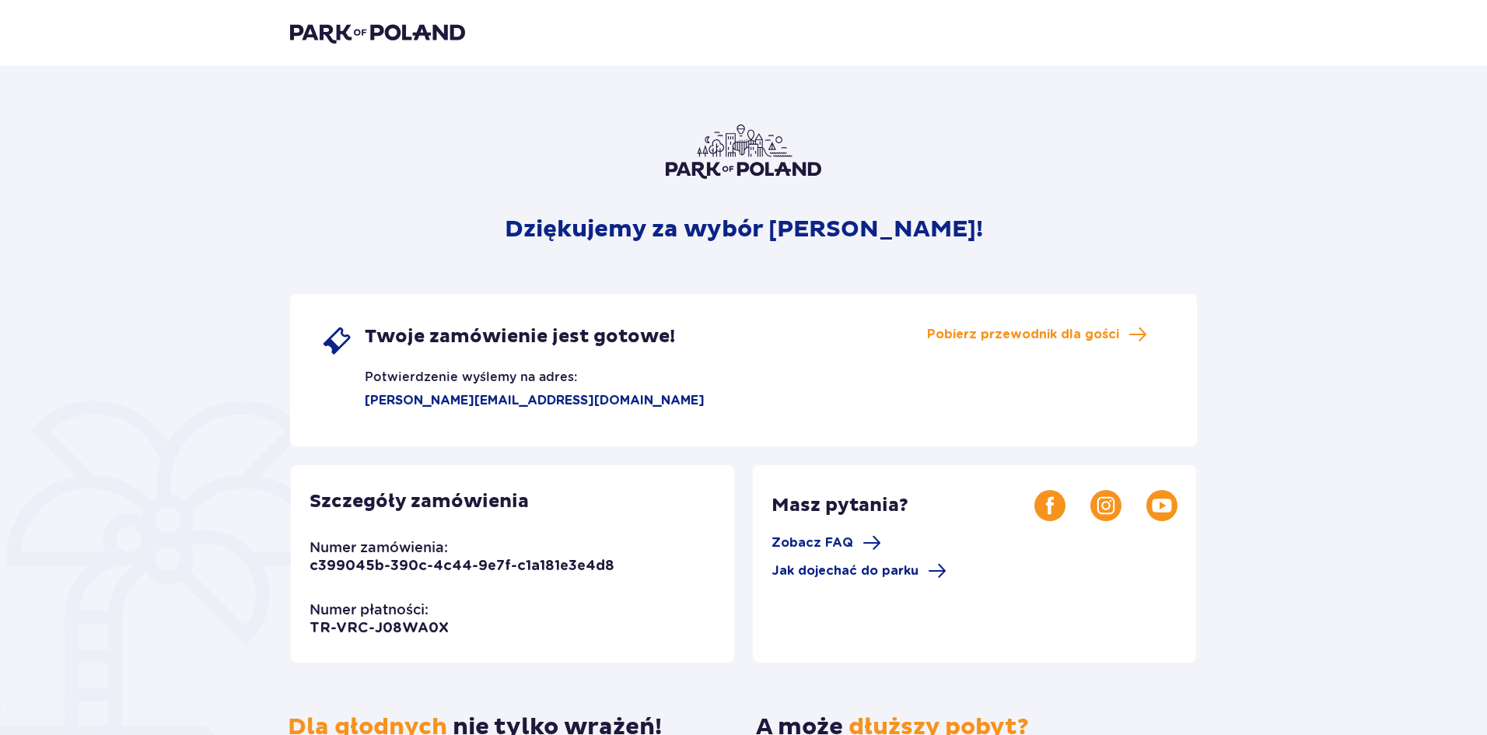
drag, startPoint x: 207, startPoint y: 288, endPoint x: 216, endPoint y: 40, distance: 248.2
click at [207, 265] on div "Dziękujemy za wybór [PERSON_NAME]! Twoje zamówienie jest gotowe! Potwierdzenie …" at bounding box center [743, 544] width 1487 height 958
